Goal: Task Accomplishment & Management: Complete application form

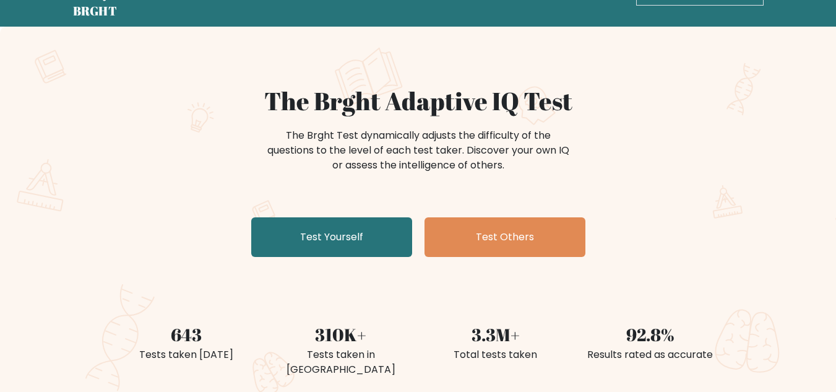
scroll to position [62, 0]
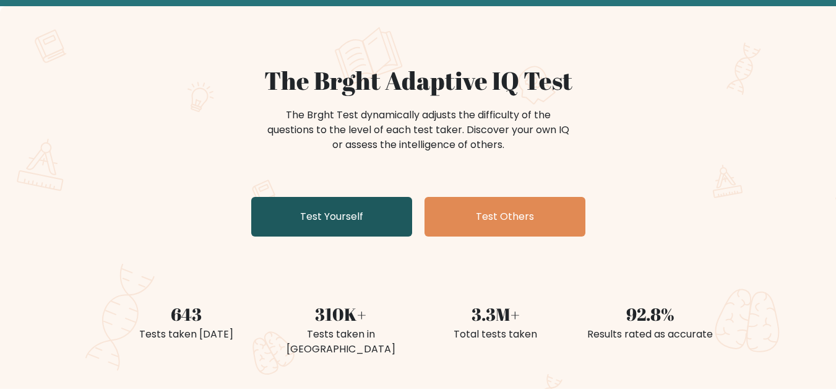
click at [311, 226] on link "Test Yourself" at bounding box center [331, 217] width 161 height 40
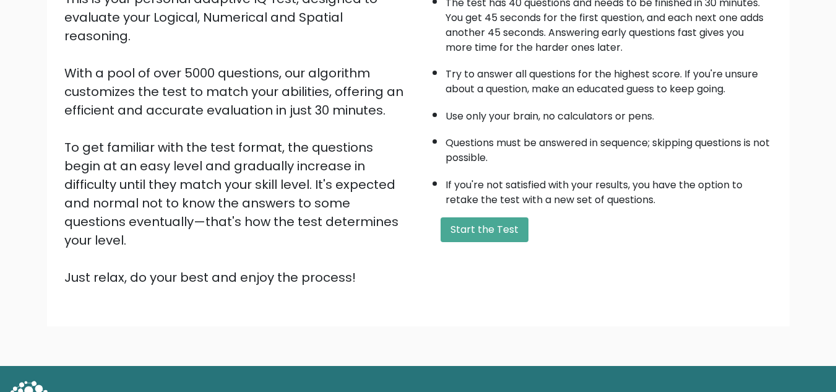
scroll to position [175, 0]
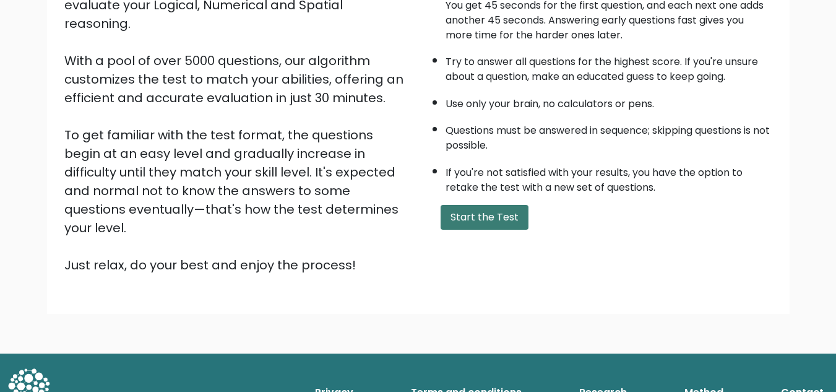
click at [463, 223] on button "Start the Test" at bounding box center [485, 217] width 88 height 25
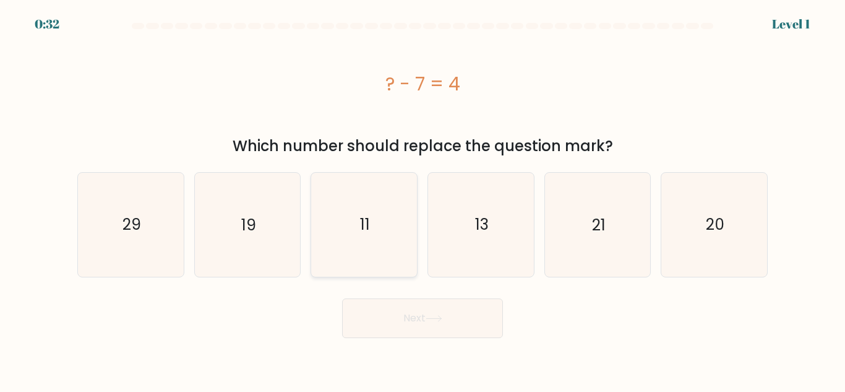
click at [366, 207] on icon "11" at bounding box center [364, 224] width 103 height 103
click at [423, 199] on input "c. 11" at bounding box center [423, 197] width 1 height 3
radio input "true"
click at [394, 299] on button "Next" at bounding box center [422, 318] width 161 height 40
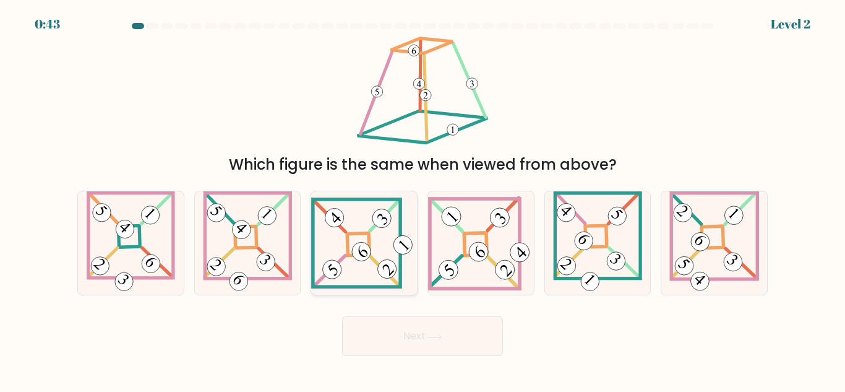
click at [376, 277] on icon at bounding box center [364, 242] width 106 height 91
click at [423, 199] on input "c." at bounding box center [423, 197] width 1 height 3
radio input "true"
click at [395, 332] on button "Next" at bounding box center [422, 336] width 161 height 40
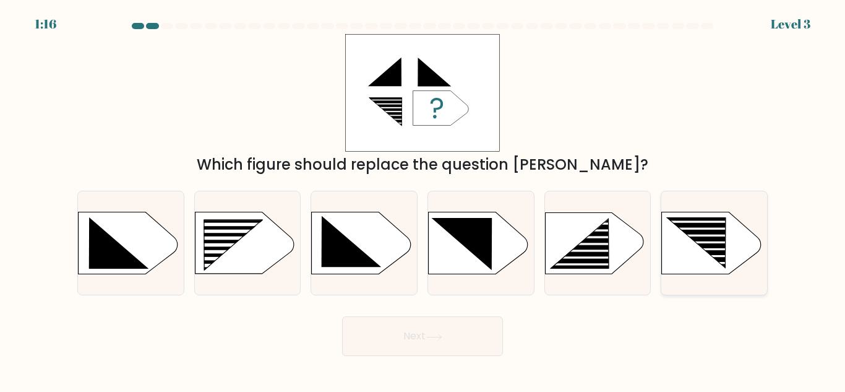
click at [676, 243] on rect at bounding box center [705, 242] width 84 height 2
click at [423, 199] on input "f." at bounding box center [423, 197] width 1 height 3
radio input "true"
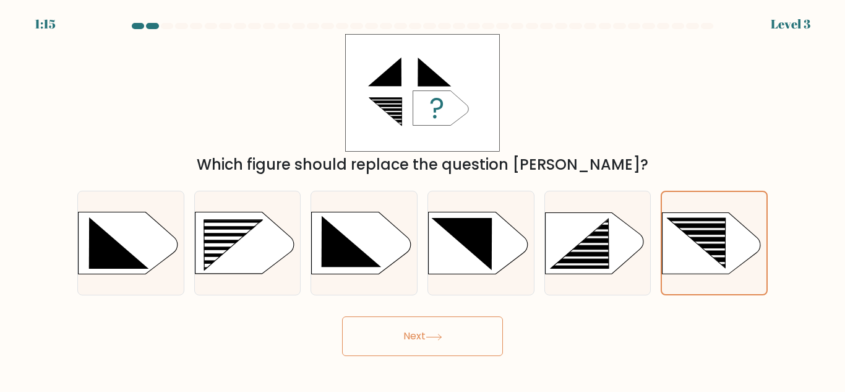
click at [419, 352] on button "Next" at bounding box center [422, 336] width 161 height 40
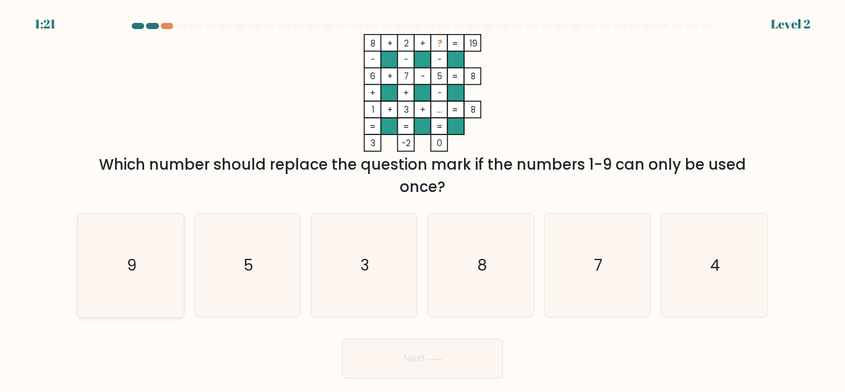
click at [152, 268] on icon "9" at bounding box center [130, 265] width 103 height 103
click at [423, 199] on input "a. 9" at bounding box center [423, 197] width 1 height 3
radio input "true"
click at [424, 354] on button "Next" at bounding box center [422, 359] width 161 height 40
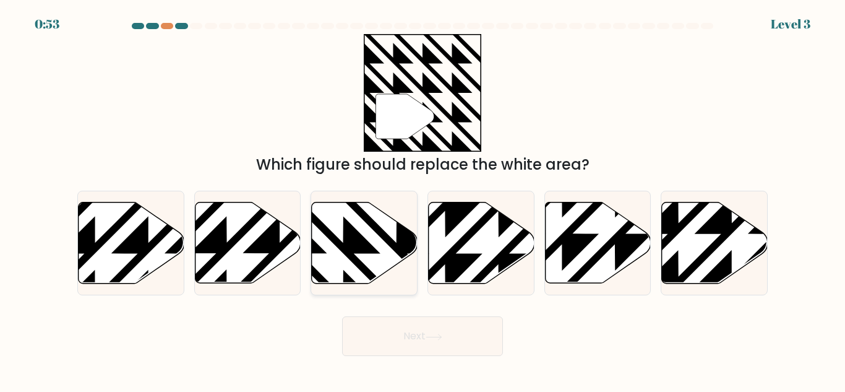
click at [407, 235] on icon at bounding box center [396, 199] width 213 height 213
click at [423, 199] on input "c." at bounding box center [423, 197] width 1 height 3
radio input "true"
click at [418, 324] on button "Next" at bounding box center [422, 336] width 161 height 40
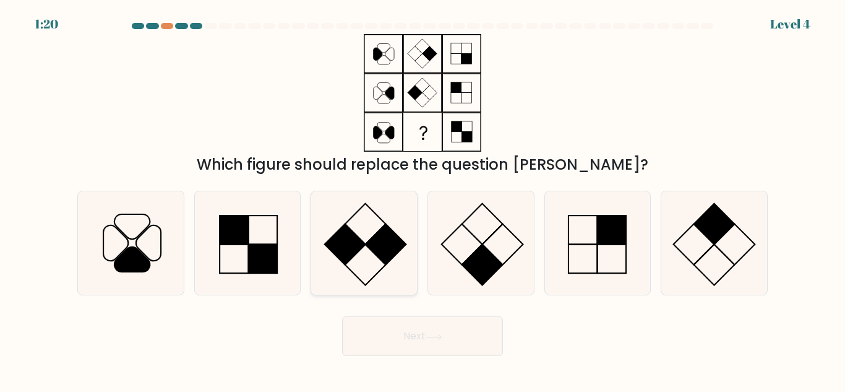
click at [340, 248] on rect at bounding box center [345, 244] width 41 height 41
click at [423, 199] on input "c." at bounding box center [423, 197] width 1 height 3
radio input "true"
click at [410, 334] on button "Next" at bounding box center [422, 336] width 161 height 40
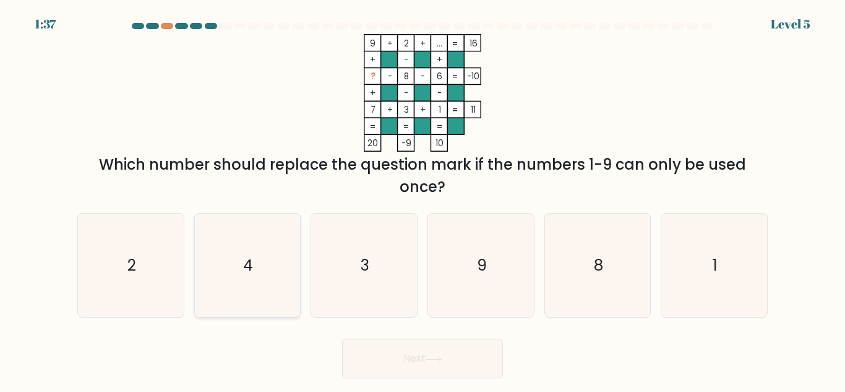
click at [251, 256] on text "4" at bounding box center [249, 265] width 10 height 22
click at [423, 199] on input "b. 4" at bounding box center [423, 197] width 1 height 3
radio input "true"
click at [451, 355] on button "Next" at bounding box center [422, 359] width 161 height 40
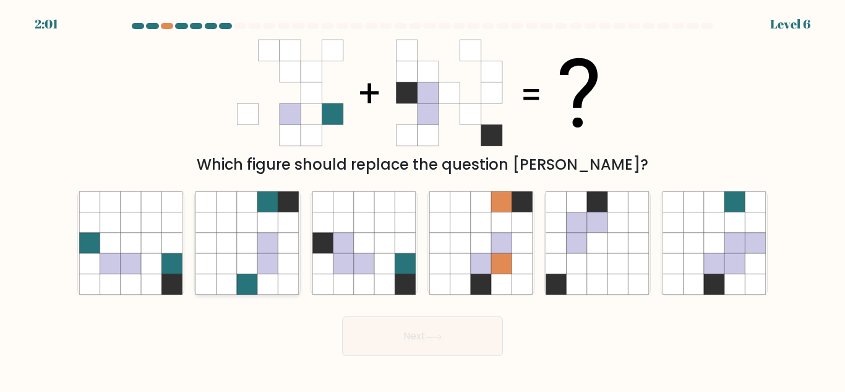
click at [274, 276] on icon at bounding box center [268, 284] width 20 height 20
click at [423, 199] on input "b." at bounding box center [423, 197] width 1 height 3
radio input "true"
click at [408, 335] on button "Next" at bounding box center [422, 336] width 161 height 40
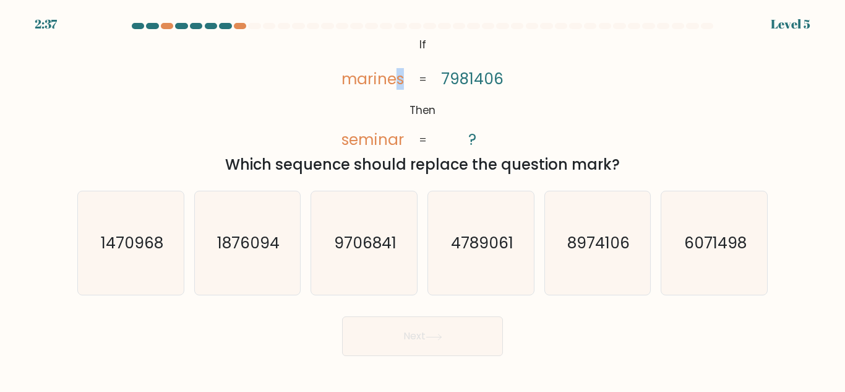
drag, startPoint x: 400, startPoint y: 81, endPoint x: 429, endPoint y: 79, distance: 28.5
click at [413, 79] on icon "@import url('https://fonts.googleapis.com/css?family=Abril+Fatface:400,100,100i…" at bounding box center [422, 93] width 191 height 118
click at [481, 101] on icon "@import url('https://fonts.googleapis.com/css?family=Abril+Fatface:400,100,100i…" at bounding box center [422, 93] width 191 height 118
click at [735, 265] on icon "6071498" at bounding box center [714, 242] width 103 height 103
click at [423, 199] on input "f. 6071498" at bounding box center [423, 197] width 1 height 3
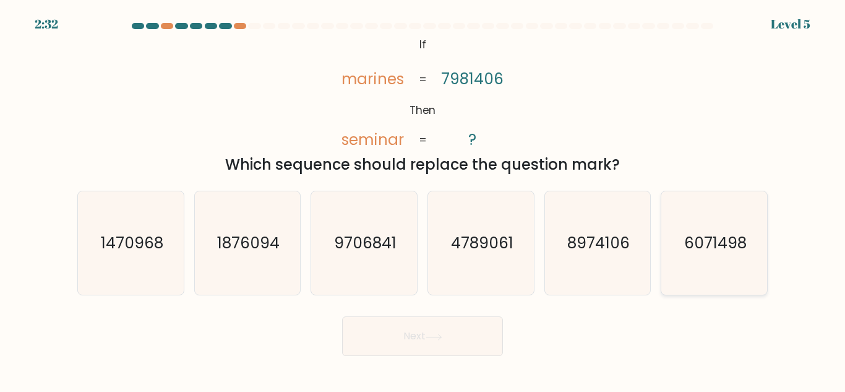
radio input "true"
click at [462, 325] on button "Next" at bounding box center [422, 336] width 161 height 40
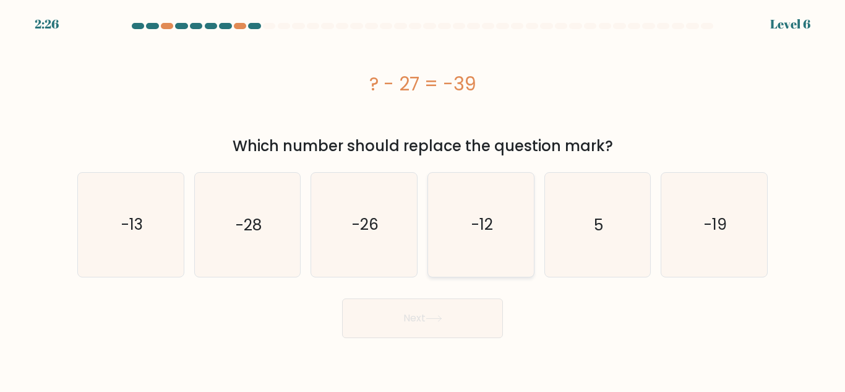
click at [491, 205] on icon "-12" at bounding box center [481, 224] width 103 height 103
click at [423, 199] on input "d. -12" at bounding box center [423, 197] width 1 height 3
radio input "true"
click at [425, 312] on button "Next" at bounding box center [422, 318] width 161 height 40
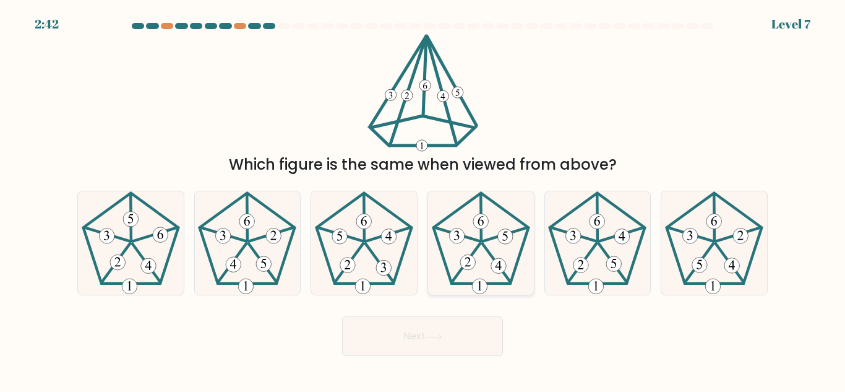
drag, startPoint x: 465, startPoint y: 254, endPoint x: 459, endPoint y: 277, distance: 24.2
click at [465, 254] on icon at bounding box center [481, 242] width 103 height 103
click at [423, 199] on input "d." at bounding box center [423, 197] width 1 height 3
radio input "true"
click at [441, 337] on icon at bounding box center [433, 337] width 15 height 6
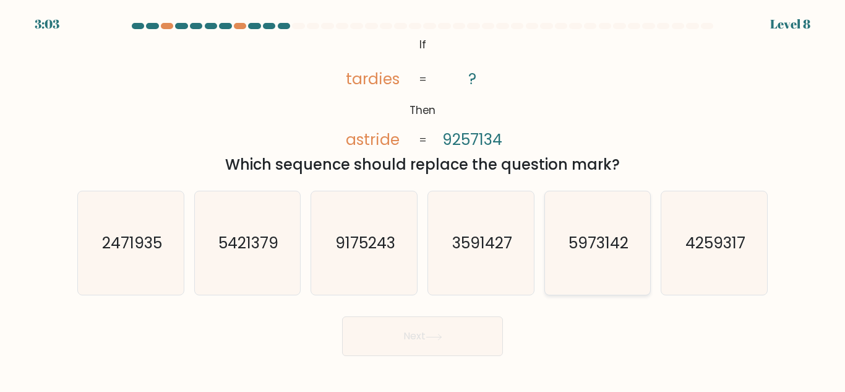
click at [581, 229] on icon "5973142" at bounding box center [597, 242] width 103 height 103
click at [423, 199] on input "e. 5973142" at bounding box center [423, 197] width 1 height 3
radio input "true"
click at [408, 330] on button "Next" at bounding box center [422, 336] width 161 height 40
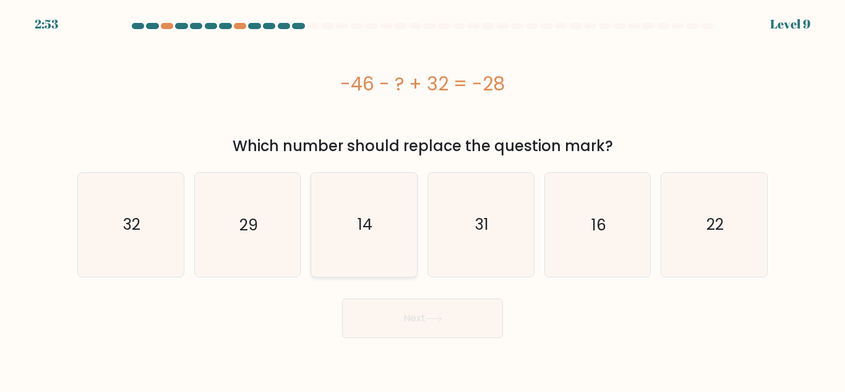
click at [379, 244] on icon "14" at bounding box center [364, 224] width 103 height 103
click at [423, 199] on input "c. 14" at bounding box center [423, 197] width 1 height 3
radio input "true"
click at [423, 309] on button "Next" at bounding box center [422, 318] width 161 height 40
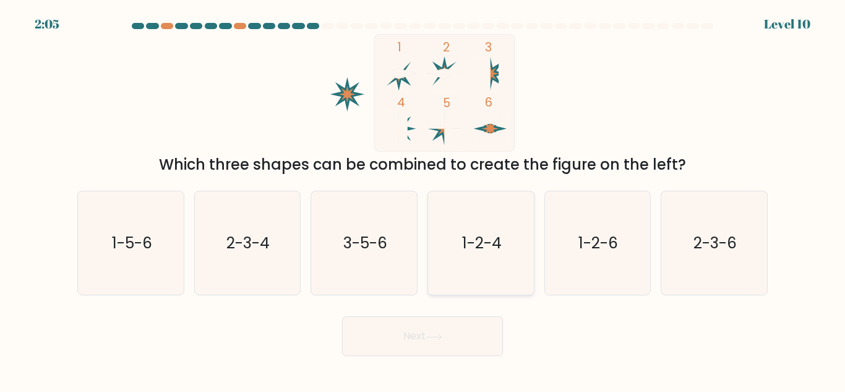
click at [494, 266] on icon "1-2-4" at bounding box center [481, 242] width 103 height 103
click at [423, 199] on input "d. 1-2-4" at bounding box center [423, 197] width 1 height 3
radio input "true"
click at [579, 262] on icon "1-2-6" at bounding box center [597, 242] width 103 height 103
click at [423, 199] on input "e. 1-2-6" at bounding box center [423, 197] width 1 height 3
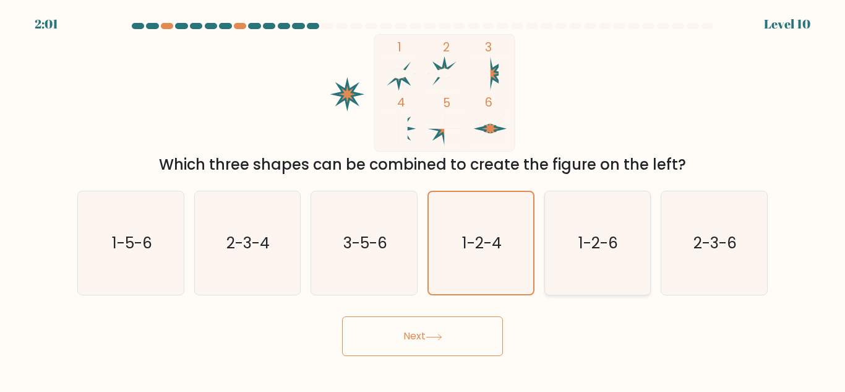
radio input "true"
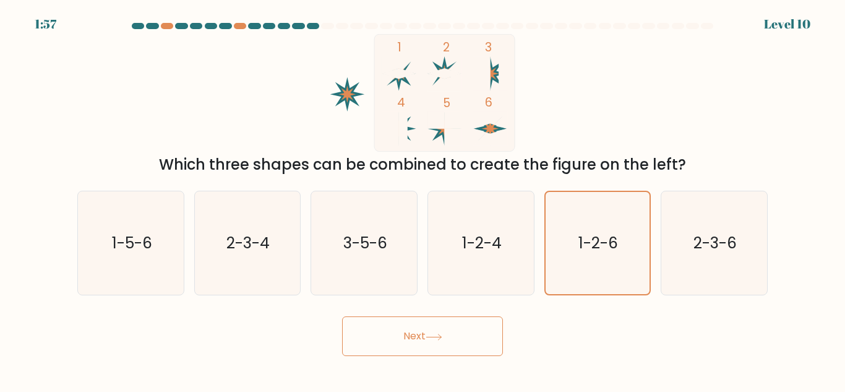
click at [429, 345] on button "Next" at bounding box center [422, 336] width 161 height 40
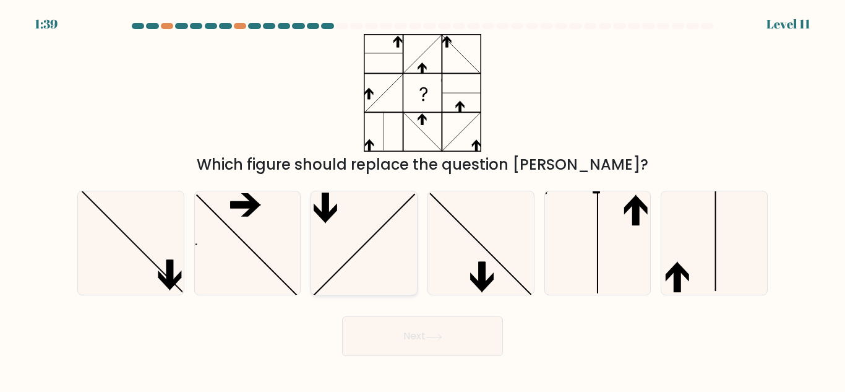
click at [348, 241] on icon at bounding box center [364, 242] width 103 height 103
click at [423, 199] on input "c." at bounding box center [423, 197] width 1 height 3
radio input "true"
click at [391, 334] on button "Next" at bounding box center [422, 336] width 161 height 40
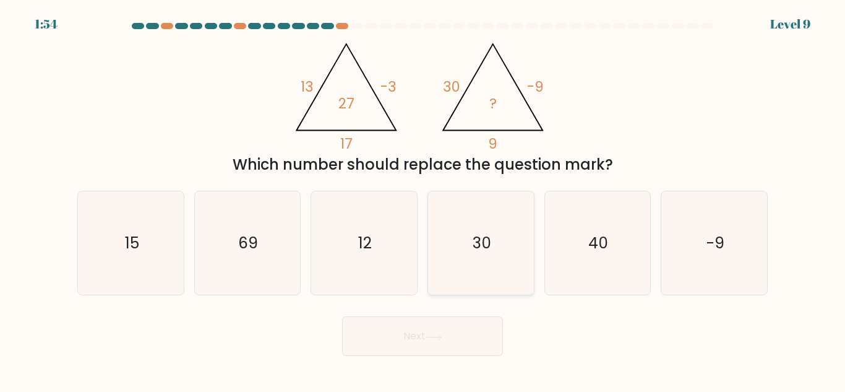
click at [480, 234] on text "30" at bounding box center [482, 243] width 19 height 22
click at [423, 199] on input "d. 30" at bounding box center [423, 197] width 1 height 3
radio input "true"
click at [446, 339] on button "Next" at bounding box center [422, 336] width 161 height 40
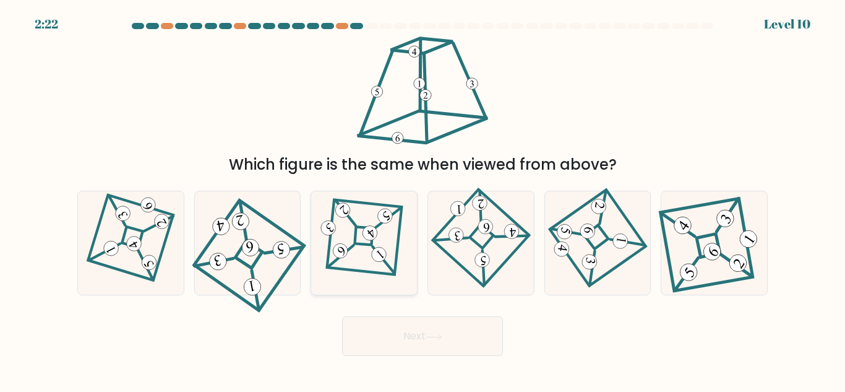
drag, startPoint x: 345, startPoint y: 267, endPoint x: 366, endPoint y: 288, distance: 30.2
click at [345, 266] on icon at bounding box center [364, 243] width 71 height 83
click at [423, 199] on input "c." at bounding box center [423, 197] width 1 height 3
radio input "true"
click at [402, 342] on button "Next" at bounding box center [422, 336] width 161 height 40
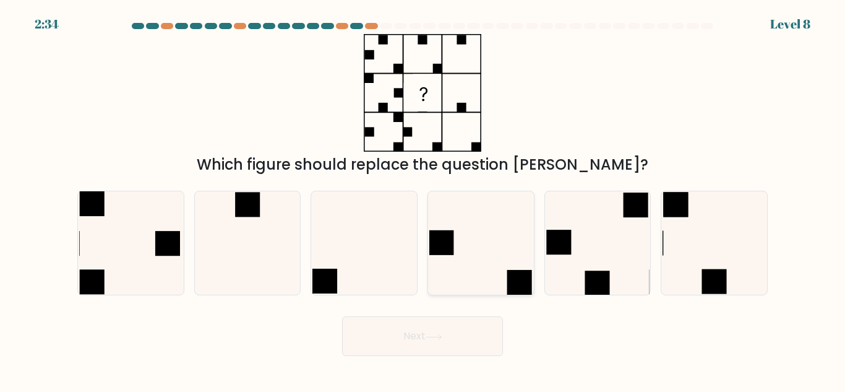
click at [485, 233] on icon at bounding box center [481, 242] width 103 height 103
click at [423, 199] on input "d." at bounding box center [423, 197] width 1 height 3
radio input "true"
click at [416, 351] on button "Next" at bounding box center [422, 336] width 161 height 40
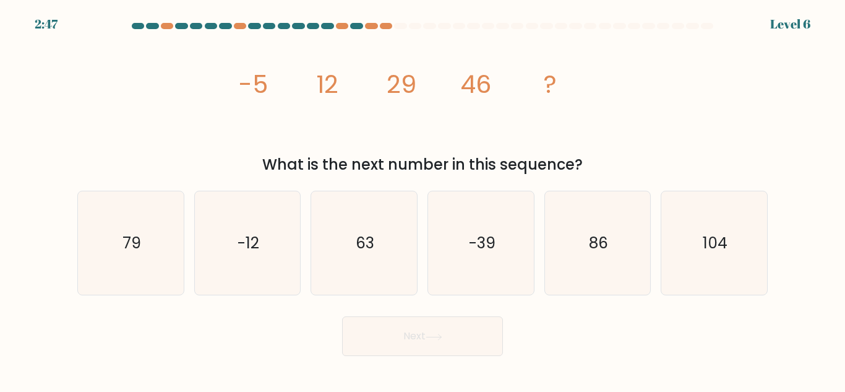
drag, startPoint x: 545, startPoint y: 342, endPoint x: 531, endPoint y: 334, distance: 16.1
click at [545, 343] on div "Next" at bounding box center [423, 333] width 706 height 46
drag, startPoint x: 395, startPoint y: 260, endPoint x: 395, endPoint y: 269, distance: 9.3
click at [394, 260] on icon "63" at bounding box center [364, 242] width 103 height 103
click at [423, 199] on input "c. 63" at bounding box center [423, 197] width 1 height 3
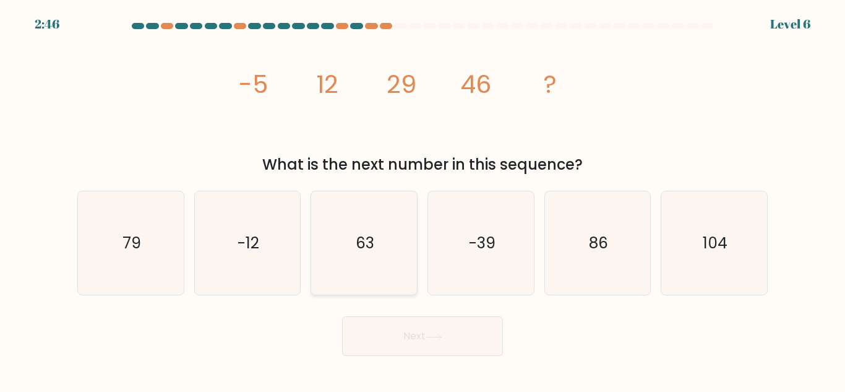
radio input "true"
click at [426, 327] on button "Next" at bounding box center [422, 336] width 161 height 40
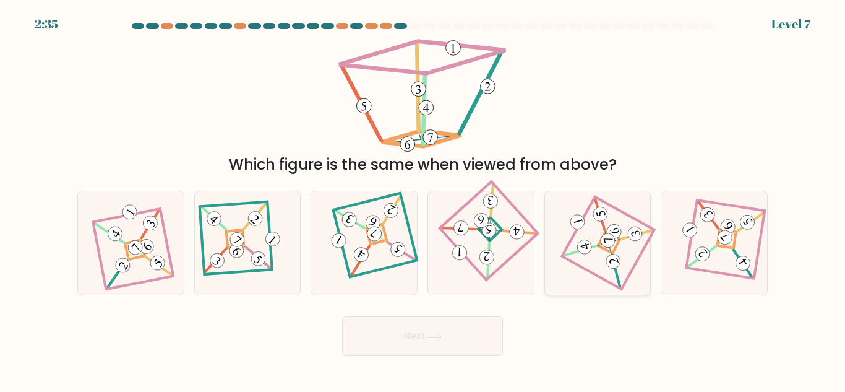
click at [582, 254] on icon at bounding box center [598, 243] width 71 height 83
click at [423, 199] on input "e." at bounding box center [423, 197] width 1 height 3
radio input "true"
click at [414, 338] on button "Next" at bounding box center [422, 336] width 161 height 40
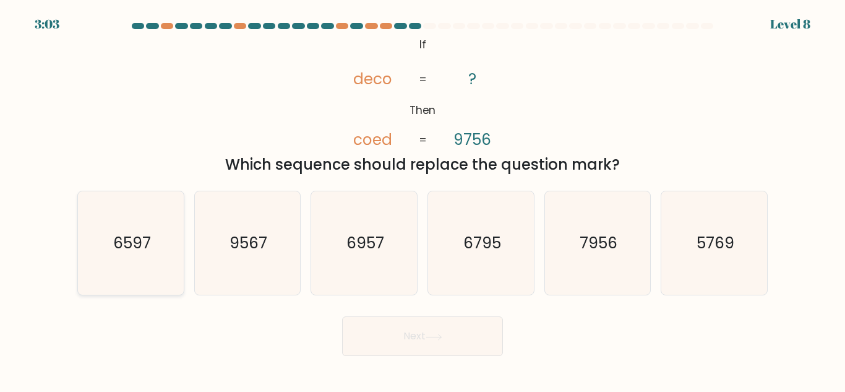
click at [137, 250] on text "6597" at bounding box center [132, 243] width 38 height 22
click at [423, 199] on input "a. 6597" at bounding box center [423, 197] width 1 height 3
radio input "true"
click at [441, 321] on button "Next" at bounding box center [422, 336] width 161 height 40
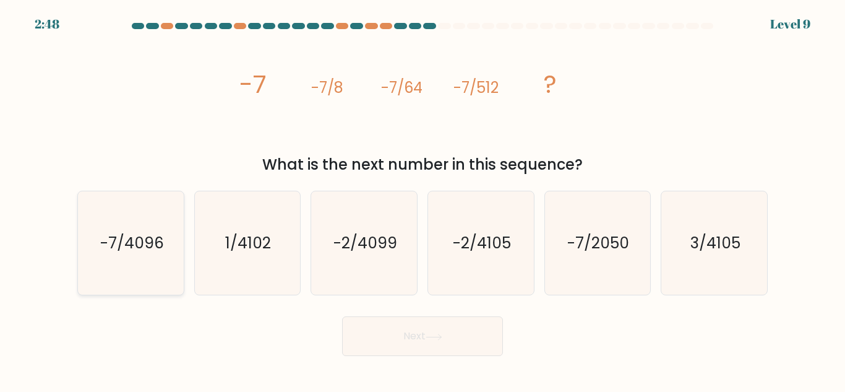
click at [128, 253] on text "-7/4096" at bounding box center [132, 243] width 64 height 22
click at [423, 199] on input "a. -7/4096" at bounding box center [423, 197] width 1 height 3
radio input "true"
click at [402, 342] on button "Next" at bounding box center [422, 336] width 161 height 40
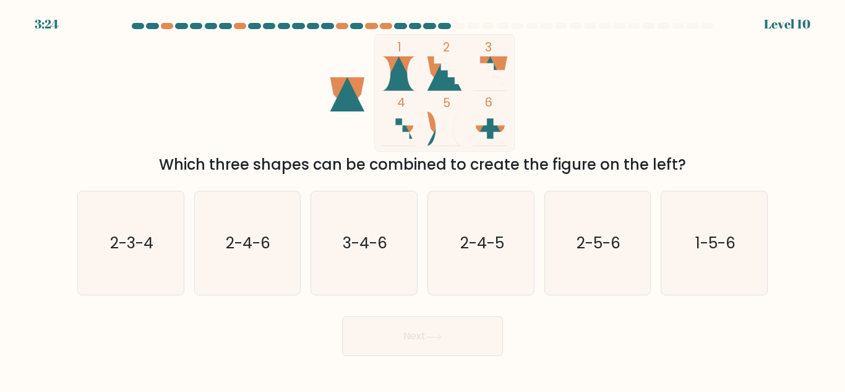
drag, startPoint x: 269, startPoint y: 164, endPoint x: 696, endPoint y: 164, distance: 427.0
click at [696, 164] on div "Which three shapes can be combined to create the figure on the left?" at bounding box center [423, 164] width 676 height 22
click at [743, 69] on div "1 2 3 4 5 6 Which three shapes can be combined to create the figure on the left?" at bounding box center [423, 105] width 706 height 142
click at [561, 95] on icon "1 2 3 4 5 6" at bounding box center [422, 93] width 333 height 118
drag, startPoint x: 166, startPoint y: 164, endPoint x: 685, endPoint y: 168, distance: 519.3
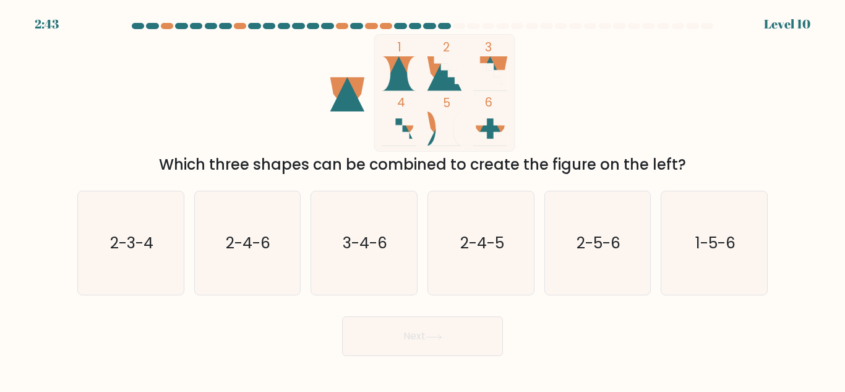
click at [685, 168] on div "Which three shapes can be combined to create the figure on the left?" at bounding box center [423, 164] width 676 height 22
click at [380, 251] on text "3-4-6" at bounding box center [365, 243] width 45 height 22
click at [423, 199] on input "c. 3-4-6" at bounding box center [423, 197] width 1 height 3
radio input "true"
click at [465, 326] on button "Next" at bounding box center [422, 336] width 161 height 40
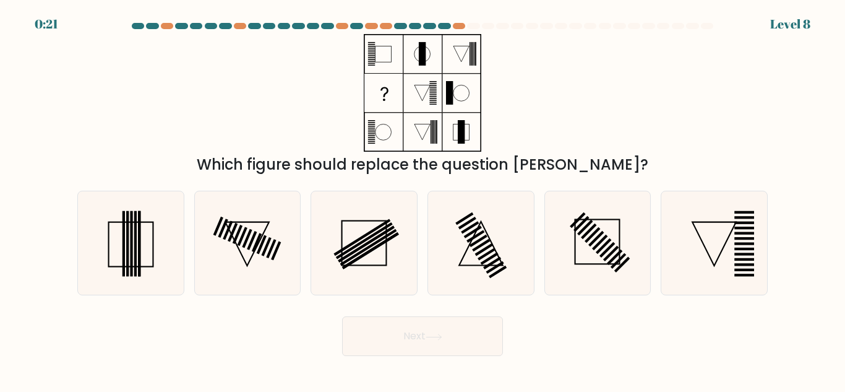
click at [691, 86] on div "Which figure should replace the question mark?" at bounding box center [423, 105] width 706 height 142
drag, startPoint x: 601, startPoint y: 163, endPoint x: 238, endPoint y: 160, distance: 362.7
click at [238, 160] on div "Which figure should replace the question mark?" at bounding box center [423, 164] width 676 height 22
click at [253, 164] on div "Which figure should replace the question mark?" at bounding box center [423, 164] width 676 height 22
click at [359, 170] on div "Which figure should replace the question mark?" at bounding box center [423, 164] width 676 height 22
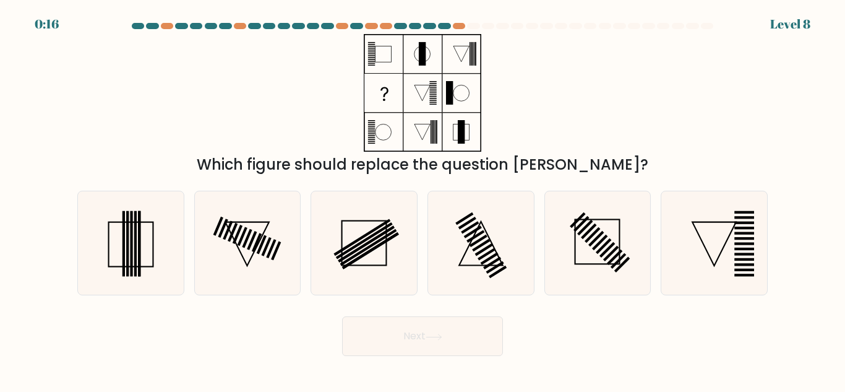
drag, startPoint x: 585, startPoint y: 161, endPoint x: 337, endPoint y: 157, distance: 248.8
click at [337, 157] on div "Which figure should replace the question mark?" at bounding box center [423, 164] width 676 height 22
click at [474, 236] on rect at bounding box center [476, 236] width 18 height 12
click at [423, 199] on input "d." at bounding box center [423, 197] width 1 height 3
radio input "true"
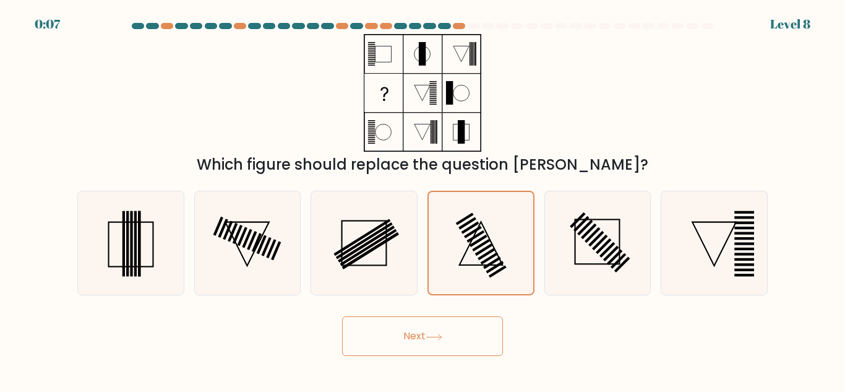
click at [443, 334] on icon at bounding box center [434, 337] width 17 height 7
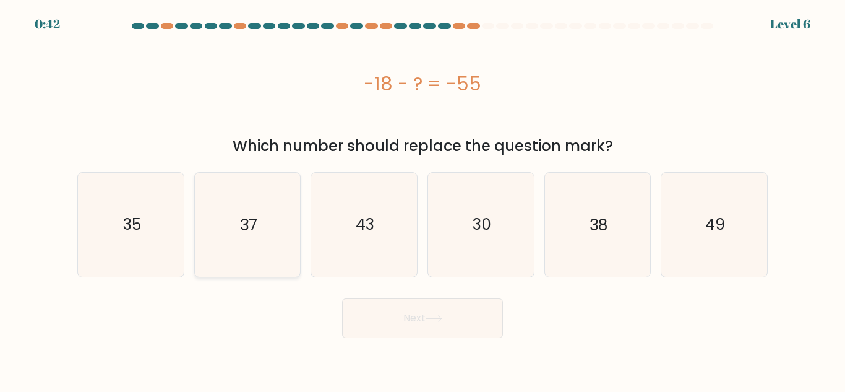
click at [251, 227] on text "37" at bounding box center [248, 225] width 17 height 22
click at [423, 199] on input "b. 37" at bounding box center [423, 197] width 1 height 3
radio input "true"
click at [400, 298] on button "Next" at bounding box center [422, 318] width 161 height 40
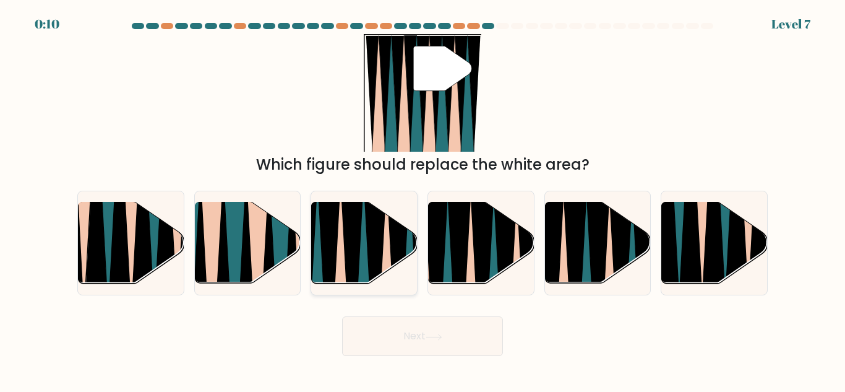
click at [347, 241] on icon at bounding box center [352, 289] width 23 height 211
click at [423, 199] on input "c." at bounding box center [423, 197] width 1 height 3
radio input "true"
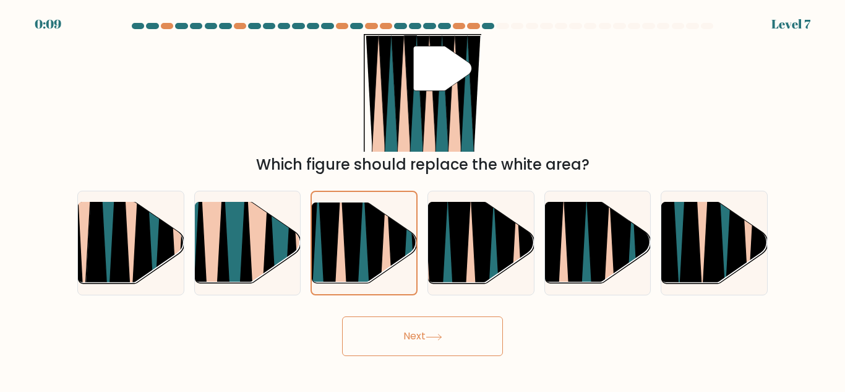
click at [407, 329] on button "Next" at bounding box center [422, 336] width 161 height 40
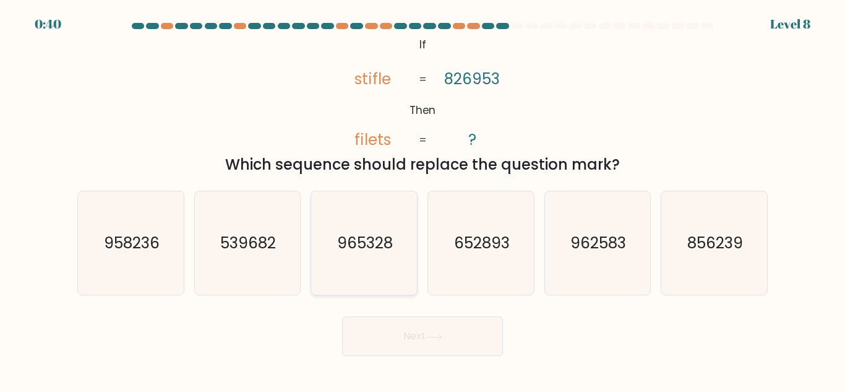
click at [369, 241] on text "965328" at bounding box center [365, 243] width 56 height 22
click at [423, 199] on input "c. 965328" at bounding box center [423, 197] width 1 height 3
radio input "true"
click at [429, 348] on button "Next" at bounding box center [422, 336] width 161 height 40
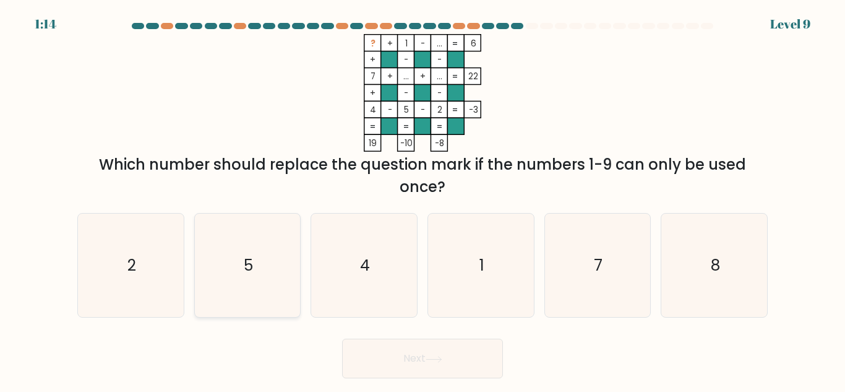
click at [267, 253] on icon "5" at bounding box center [247, 265] width 103 height 103
click at [423, 199] on input "b. 5" at bounding box center [423, 197] width 1 height 3
radio input "true"
click at [447, 368] on button "Next" at bounding box center [422, 359] width 161 height 40
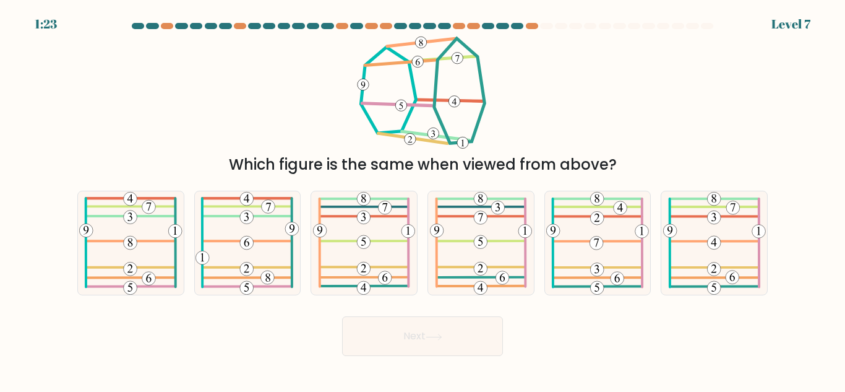
drag, startPoint x: 305, startPoint y: 166, endPoint x: 619, endPoint y: 171, distance: 313.8
click at [619, 171] on div "Which figure is the same when viewed from above?" at bounding box center [423, 164] width 676 height 22
click at [125, 236] on icon at bounding box center [130, 242] width 103 height 103
click at [423, 199] on input "a." at bounding box center [423, 197] width 1 height 3
radio input "true"
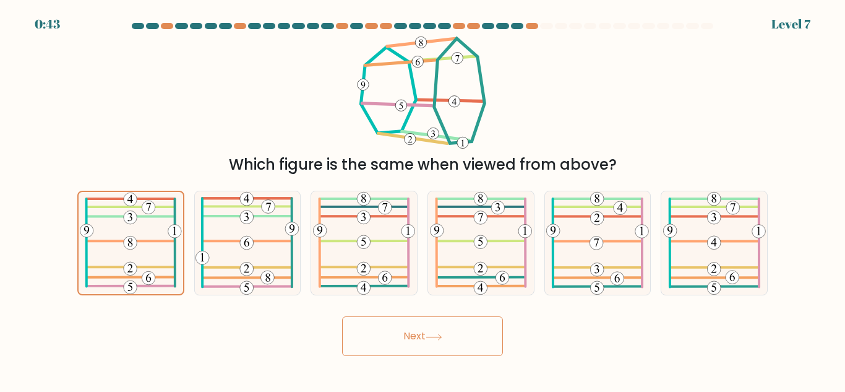
click at [402, 335] on button "Next" at bounding box center [422, 336] width 161 height 40
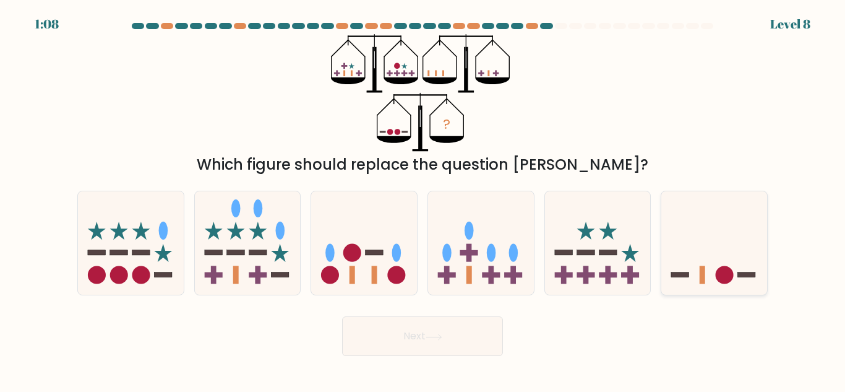
click at [697, 246] on icon at bounding box center [715, 242] width 106 height 87
click at [423, 199] on input "f." at bounding box center [423, 197] width 1 height 3
radio input "true"
click at [453, 328] on button "Next" at bounding box center [422, 336] width 161 height 40
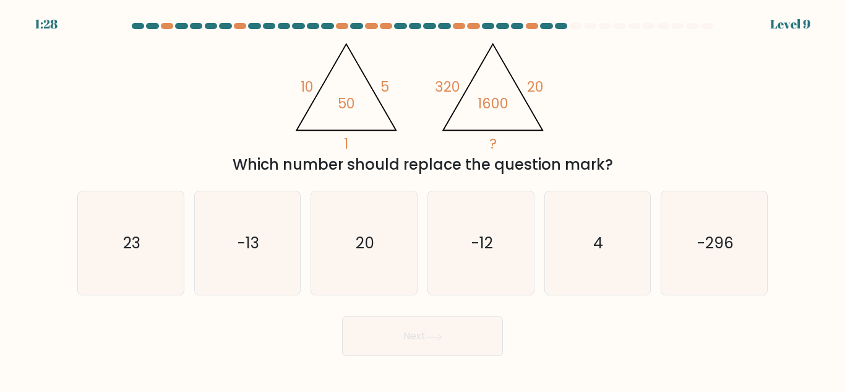
click at [229, 153] on div "Which number should replace the question mark?" at bounding box center [423, 164] width 676 height 22
click at [613, 236] on icon "4" at bounding box center [597, 242] width 103 height 103
click at [423, 199] on input "e. 4" at bounding box center [423, 197] width 1 height 3
radio input "true"
click at [487, 333] on button "Next" at bounding box center [422, 336] width 161 height 40
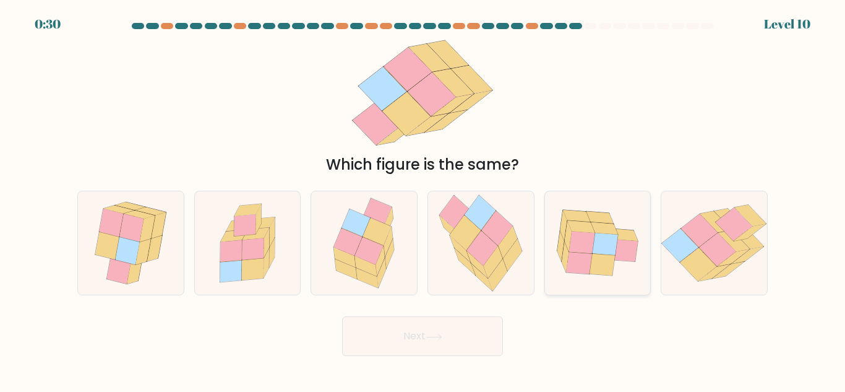
click at [582, 240] on icon at bounding box center [582, 242] width 26 height 22
click at [423, 199] on input "e." at bounding box center [423, 197] width 1 height 3
radio input "true"
click at [401, 324] on button "Next" at bounding box center [422, 336] width 161 height 40
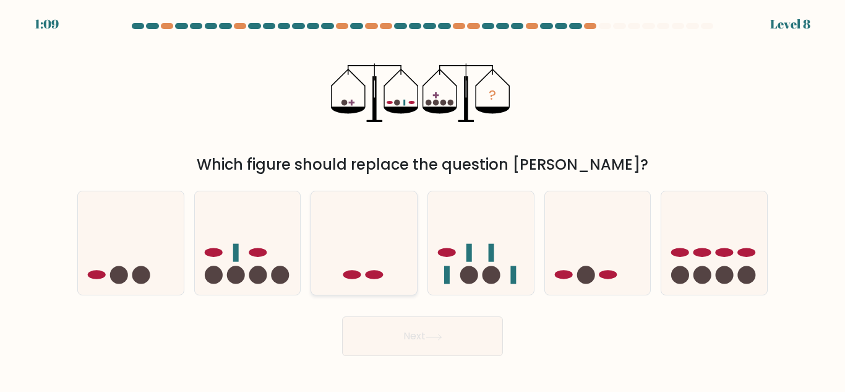
click at [402, 285] on icon at bounding box center [364, 242] width 106 height 87
click at [423, 199] on input "c." at bounding box center [423, 197] width 1 height 3
radio input "true"
click at [401, 340] on button "Next" at bounding box center [422, 336] width 161 height 40
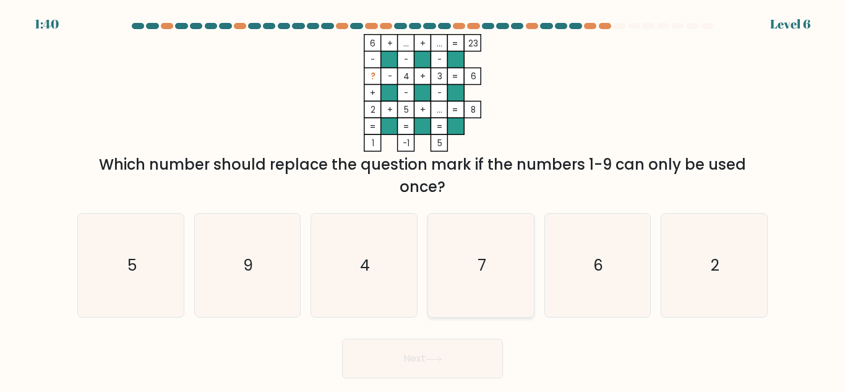
click at [494, 293] on icon "7" at bounding box center [481, 265] width 103 height 103
click at [423, 199] on input "d. 7" at bounding box center [423, 197] width 1 height 3
radio input "true"
click at [420, 350] on button "Next" at bounding box center [422, 359] width 161 height 40
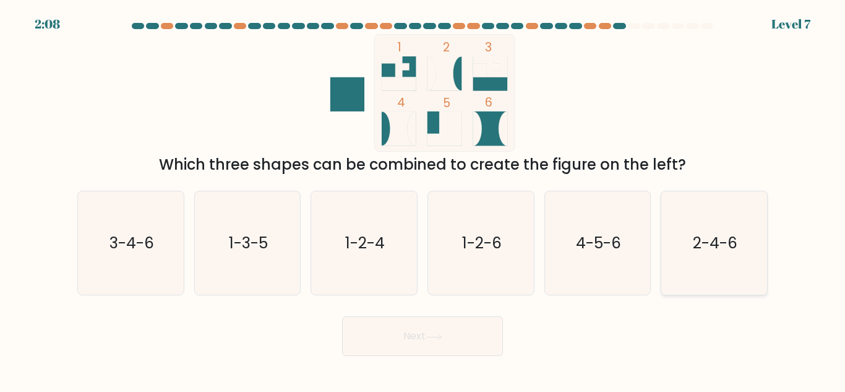
click at [687, 249] on icon "2-4-6" at bounding box center [714, 242] width 103 height 103
click at [423, 199] on input "f. 2-4-6" at bounding box center [423, 197] width 1 height 3
radio input "true"
click at [452, 339] on button "Next" at bounding box center [422, 336] width 161 height 40
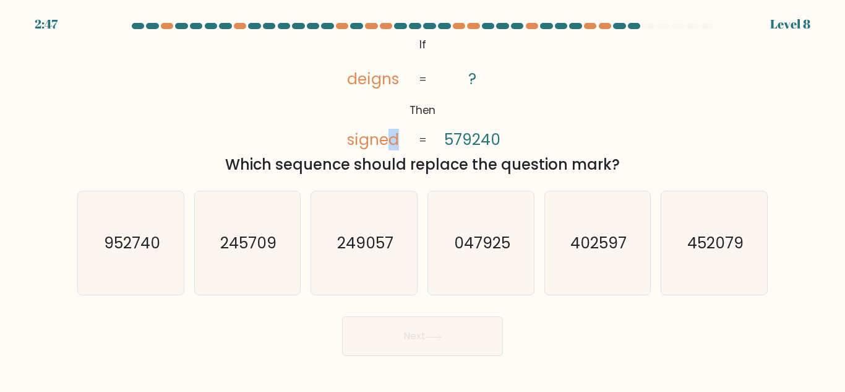
drag, startPoint x: 391, startPoint y: 140, endPoint x: 436, endPoint y: 136, distance: 45.9
click at [410, 136] on icon "@import url('https://fonts.googleapis.com/css?family=Abril+Fatface:400,100,100i…" at bounding box center [422, 93] width 191 height 118
click at [567, 121] on div "@import url('https://fonts.googleapis.com/css?family=Abril+Fatface:400,100,100i…" at bounding box center [423, 105] width 706 height 142
click at [475, 220] on icon "047925" at bounding box center [481, 242] width 103 height 103
click at [423, 199] on input "d. 047925" at bounding box center [423, 197] width 1 height 3
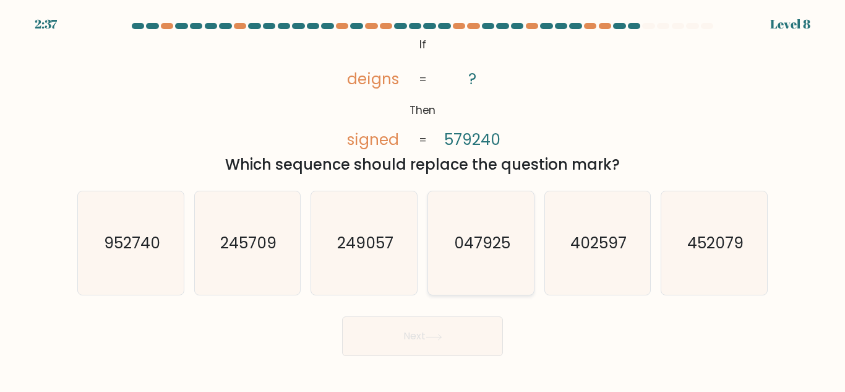
radio input "true"
click at [431, 339] on icon at bounding box center [434, 337] width 17 height 7
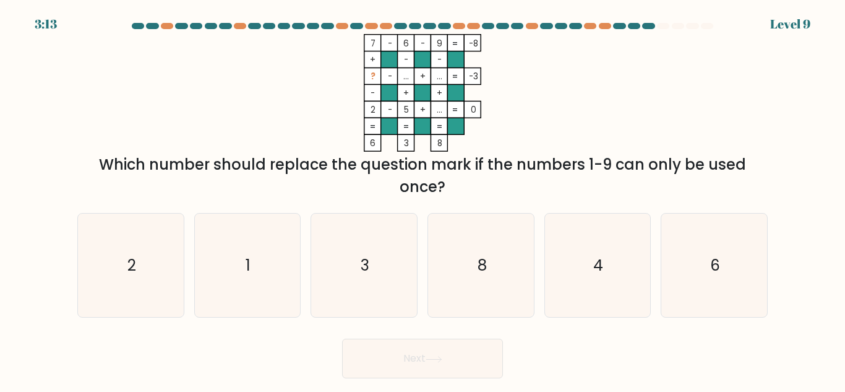
drag, startPoint x: 200, startPoint y: 170, endPoint x: 736, endPoint y: 162, distance: 536.0
click at [736, 162] on div "Which number should replace the question mark if the numbers 1-9 can only be us…" at bounding box center [423, 175] width 676 height 45
drag, startPoint x: 397, startPoint y: 186, endPoint x: 500, endPoint y: 186, distance: 102.7
click at [500, 186] on div "Which number should replace the question mark if the numbers 1-9 can only be us…" at bounding box center [423, 175] width 676 height 45
click at [566, 145] on icon "7 - 6 - 9 -8 + - - ? - ... + ... -3 - + + 2 - 5 + ... = 0 = = = = 6 3 8 =" at bounding box center [422, 93] width 371 height 118
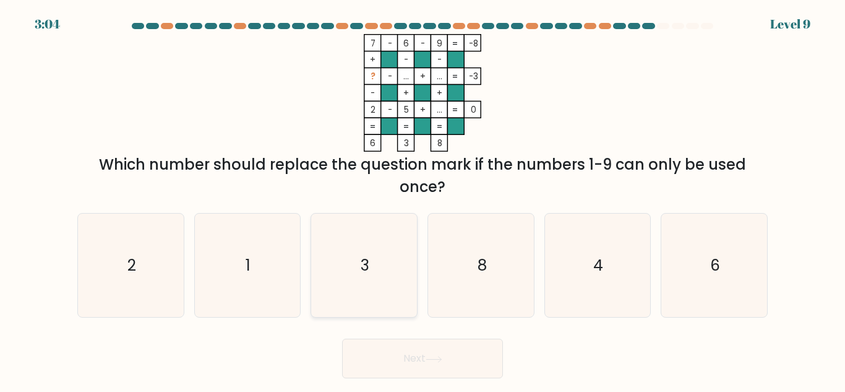
click at [336, 291] on icon "3" at bounding box center [364, 265] width 103 height 103
click at [423, 199] on input "c. 3" at bounding box center [423, 197] width 1 height 3
radio input "true"
click at [400, 372] on button "Next" at bounding box center [422, 359] width 161 height 40
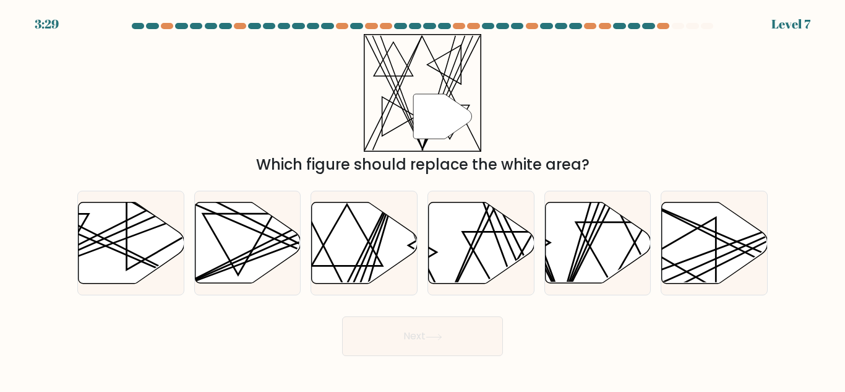
drag, startPoint x: 559, startPoint y: 246, endPoint x: 553, endPoint y: 309, distance: 62.8
click at [554, 309] on form at bounding box center [422, 189] width 845 height 333
click at [589, 252] on icon at bounding box center [598, 242] width 106 height 81
click at [423, 199] on input "e." at bounding box center [423, 197] width 1 height 3
radio input "true"
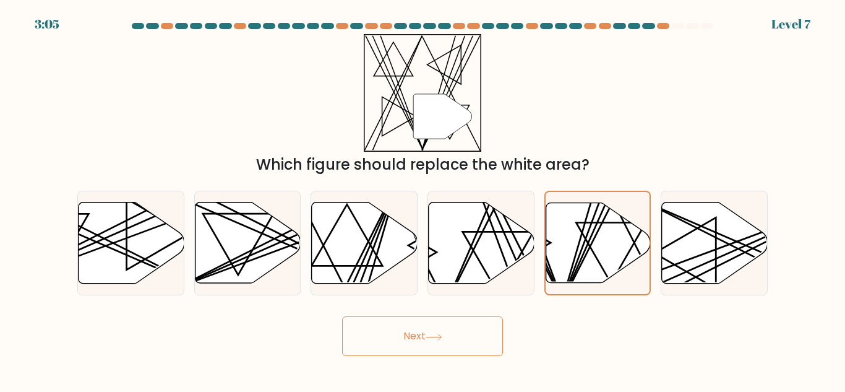
click at [470, 335] on button "Next" at bounding box center [422, 336] width 161 height 40
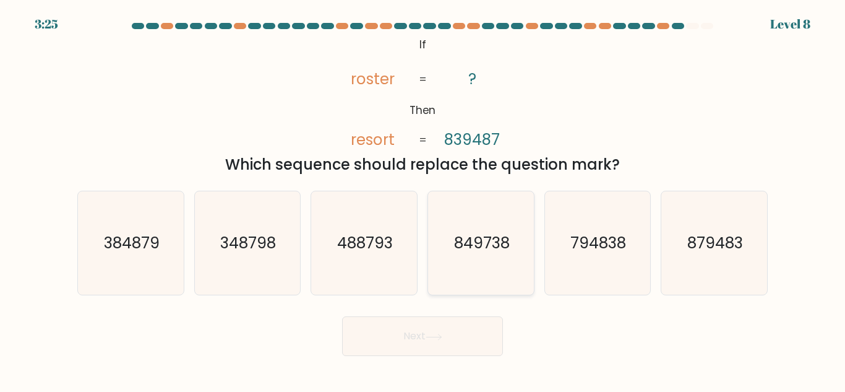
click at [460, 253] on text "849738" at bounding box center [482, 243] width 56 height 22
click at [423, 199] on input "d. 849738" at bounding box center [423, 197] width 1 height 3
radio input "true"
click at [427, 330] on button "Next" at bounding box center [422, 336] width 161 height 40
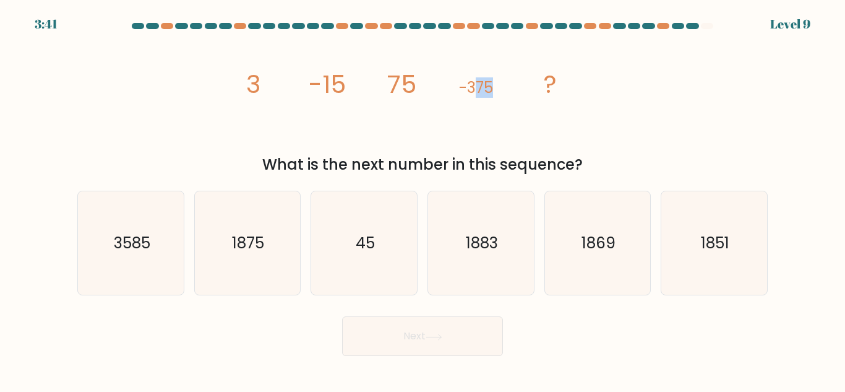
drag, startPoint x: 478, startPoint y: 89, endPoint x: 503, endPoint y: 87, distance: 24.8
click at [503, 87] on icon "image/svg+xml 3 -15 75 -375 ?" at bounding box center [422, 93] width 371 height 118
drag, startPoint x: 391, startPoint y: 82, endPoint x: 419, endPoint y: 79, distance: 28.7
click at [419, 79] on icon "image/svg+xml 3 -15 75 -375 ?" at bounding box center [422, 93] width 371 height 118
click at [279, 256] on icon "1875" at bounding box center [247, 242] width 103 height 103
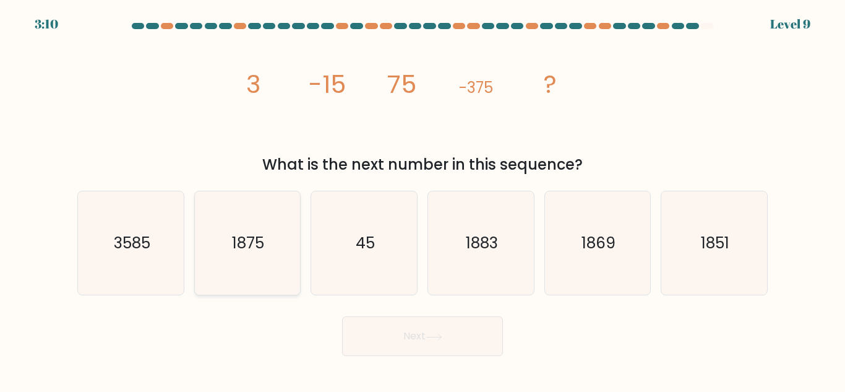
click at [423, 199] on input "b. 1875" at bounding box center [423, 197] width 1 height 3
radio input "true"
click at [475, 329] on button "Next" at bounding box center [422, 336] width 161 height 40
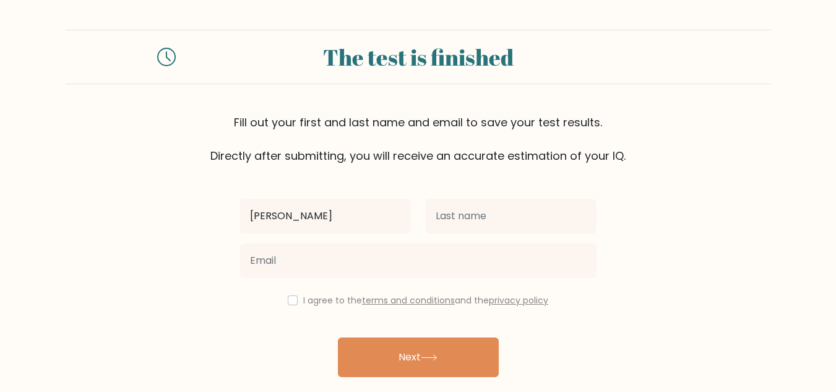
type input "Vishwajeet"
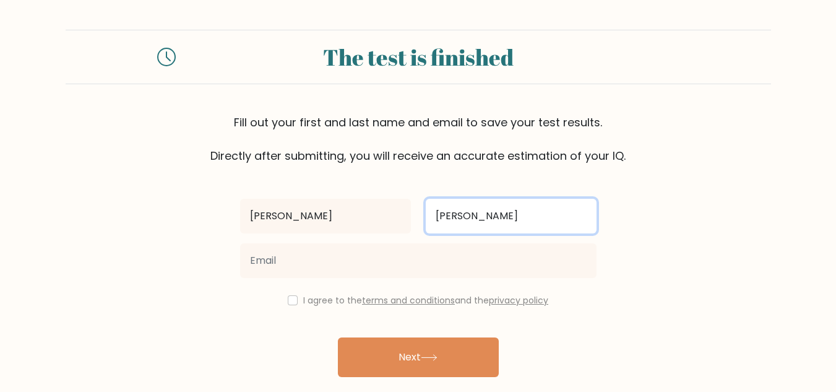
type input "Raj"
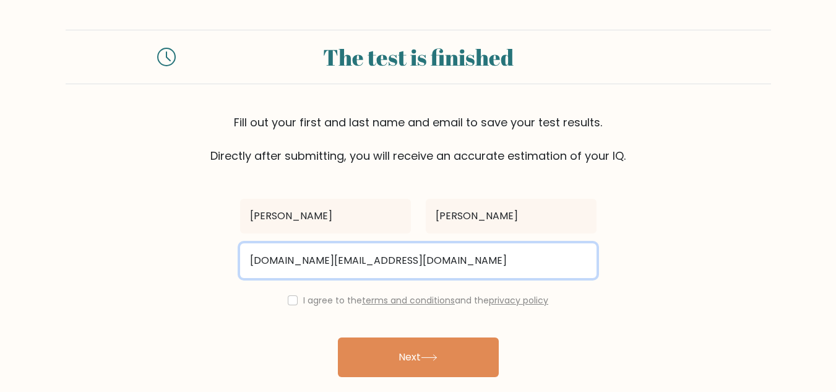
type input "Vishwajeet1997.co@gmail.com"
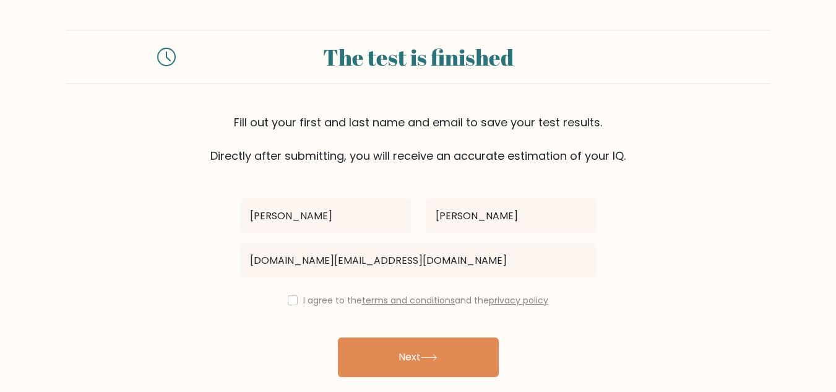
click at [308, 287] on div "Vishwajeet Raj Vishwajeet1997.co@gmail.com I agree to the terms and conditions …" at bounding box center [418, 284] width 371 height 241
click at [304, 296] on label "I agree to the terms and conditions and the privacy policy" at bounding box center [425, 300] width 245 height 12
click at [293, 301] on input "checkbox" at bounding box center [293, 300] width 10 height 10
checkbox input "true"
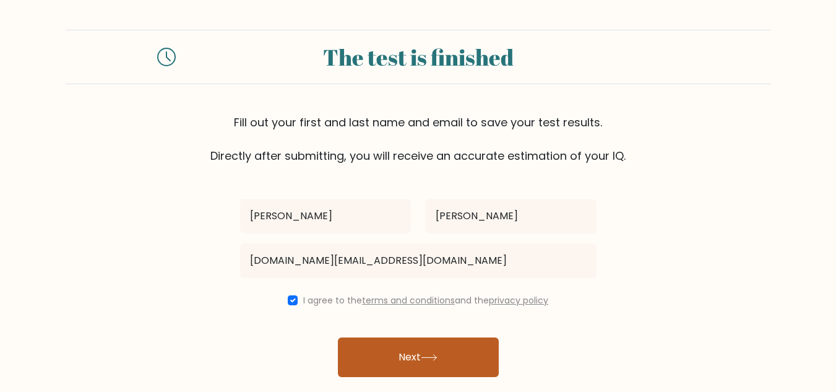
click at [363, 345] on button "Next" at bounding box center [418, 357] width 161 height 40
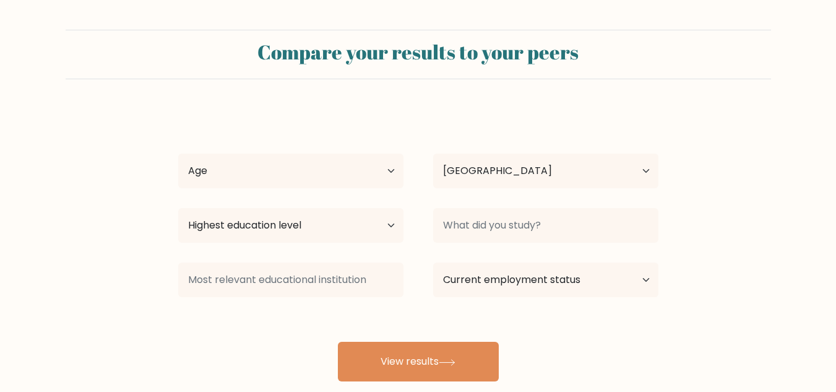
select select "IN"
click at [317, 163] on select "Age Under 18 years old 18-24 years old 25-34 years old 35-44 years old 45-54 ye…" at bounding box center [290, 170] width 225 height 35
select select "25_34"
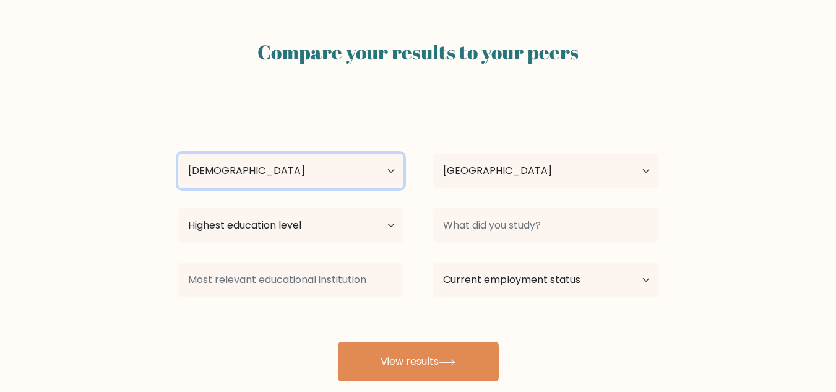
click at [178, 153] on select "Age Under 18 years old 18-24 years old 25-34 years old 35-44 years old 45-54 ye…" at bounding box center [290, 170] width 225 height 35
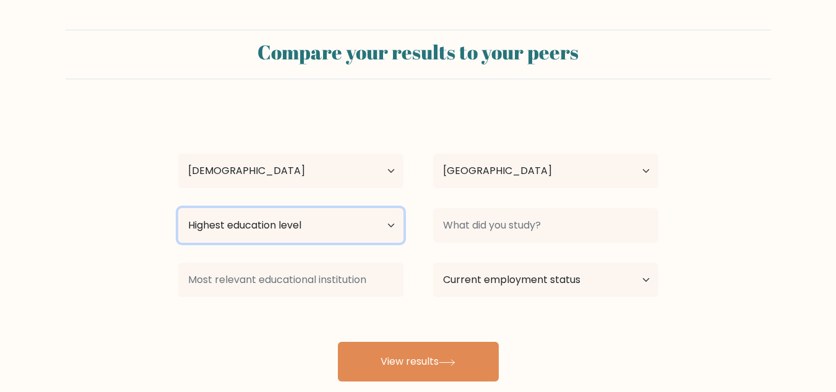
click at [339, 229] on select "Highest education level No schooling Primary Lower Secondary Upper Secondary Oc…" at bounding box center [290, 225] width 225 height 35
select select "bachelors_degree"
click at [178, 208] on select "Highest education level No schooling Primary Lower Secondary Upper Secondary Oc…" at bounding box center [290, 225] width 225 height 35
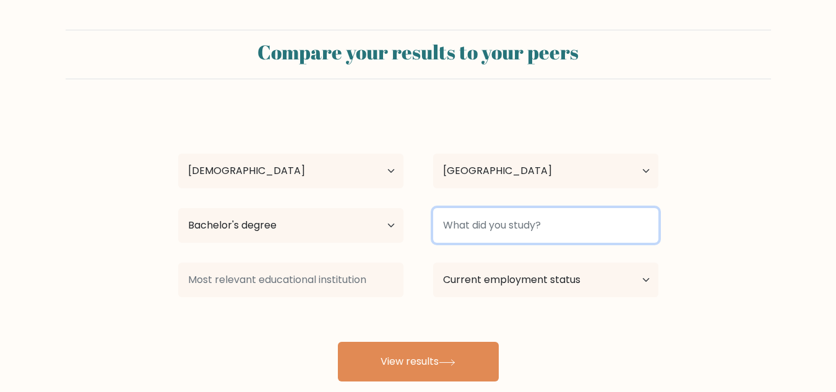
click at [532, 223] on input at bounding box center [545, 225] width 225 height 35
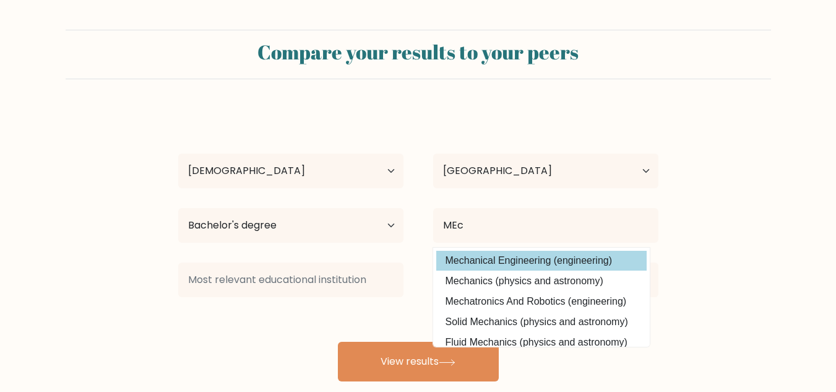
click at [549, 254] on option "Mechanical Engineering (engineering)" at bounding box center [541, 261] width 210 height 20
type input "Mechanical Engineering"
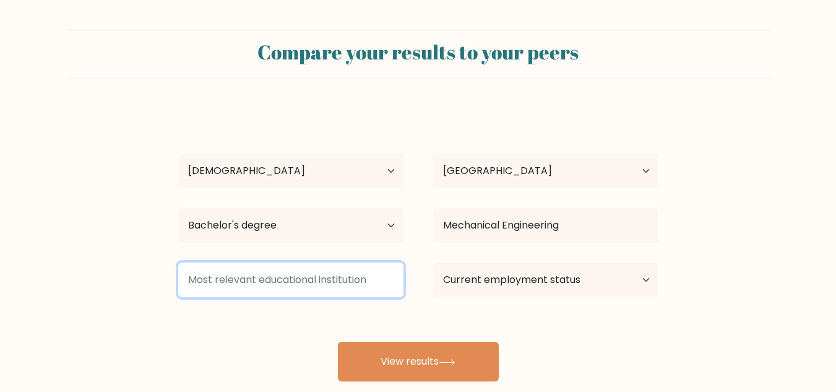
click at [336, 284] on input at bounding box center [290, 279] width 225 height 35
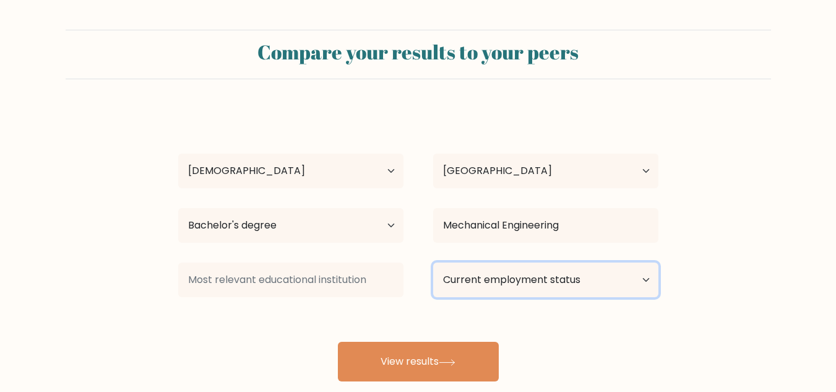
click at [506, 281] on select "Current employment status Employed Student Retired Other / prefer not to answer" at bounding box center [545, 279] width 225 height 35
select select "employed"
click at [433, 262] on select "Current employment status Employed Student Retired Other / prefer not to answer" at bounding box center [545, 279] width 225 height 35
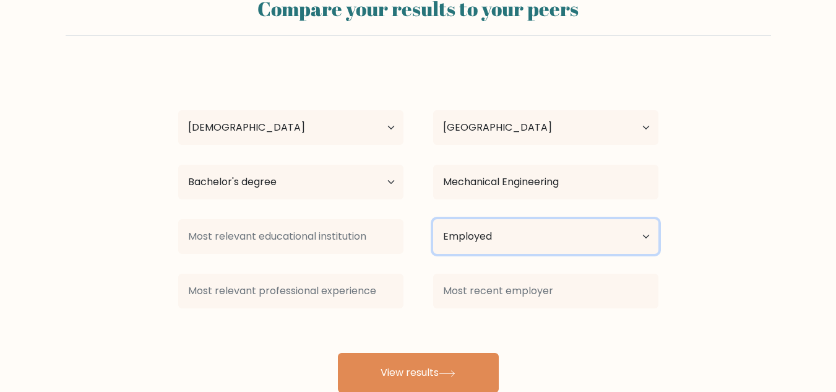
scroll to position [77, 0]
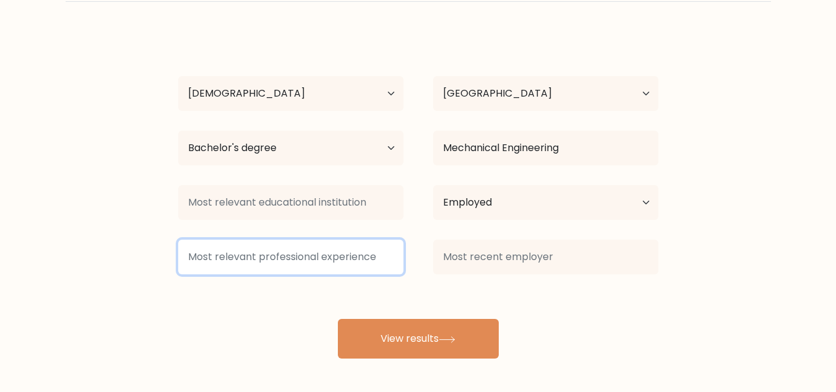
click at [317, 256] on input at bounding box center [290, 257] width 225 height 35
type input "7"
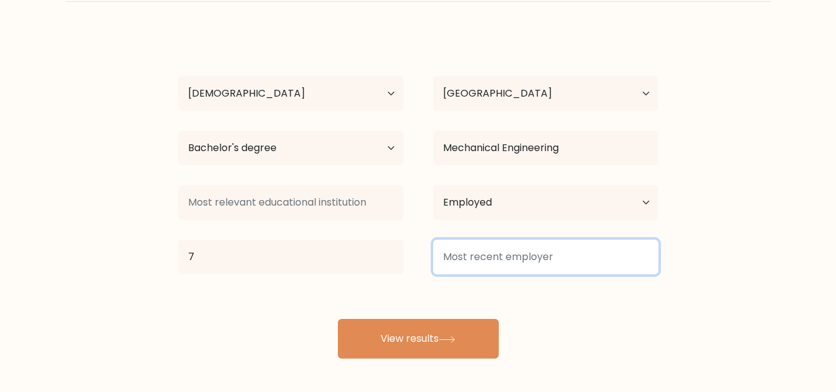
click at [521, 258] on input at bounding box center [545, 257] width 225 height 35
type input "2025"
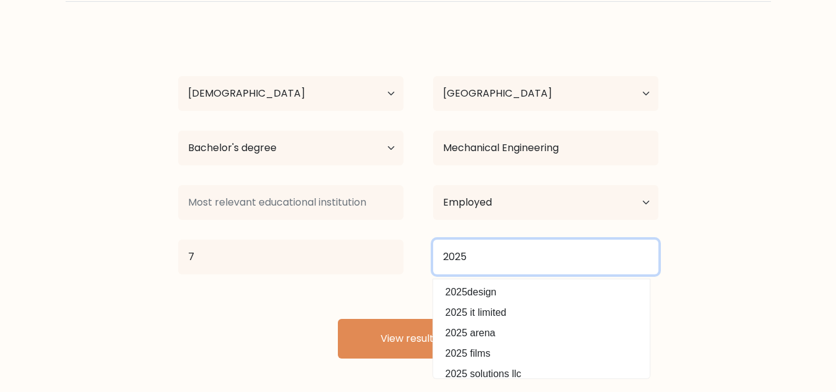
drag, startPoint x: 474, startPoint y: 253, endPoint x: 389, endPoint y: 243, distance: 86.0
click at [389, 243] on div "7 2025 2025design 2025 it limited 2025 arena 2025 films 2025 solutions llc 2025…" at bounding box center [418, 257] width 510 height 45
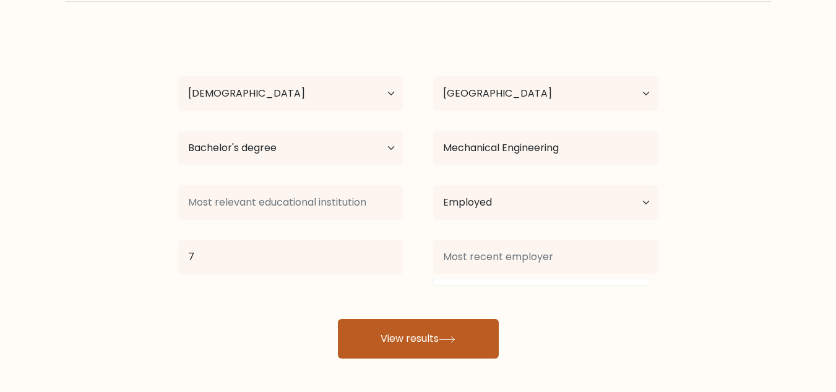
click at [468, 336] on button "View results" at bounding box center [418, 339] width 161 height 40
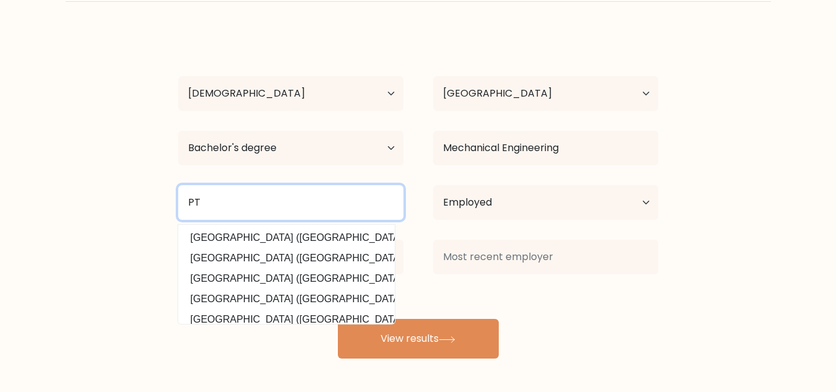
type input "P"
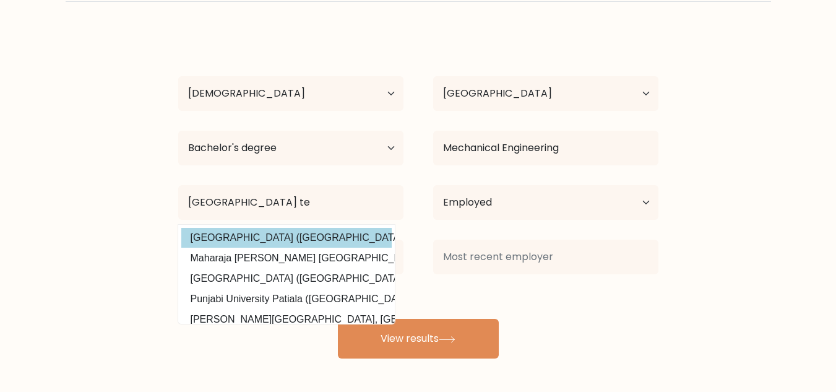
click at [332, 244] on option "Punjab Technical University (India)" at bounding box center [286, 238] width 210 height 20
type input "[GEOGRAPHIC_DATA]"
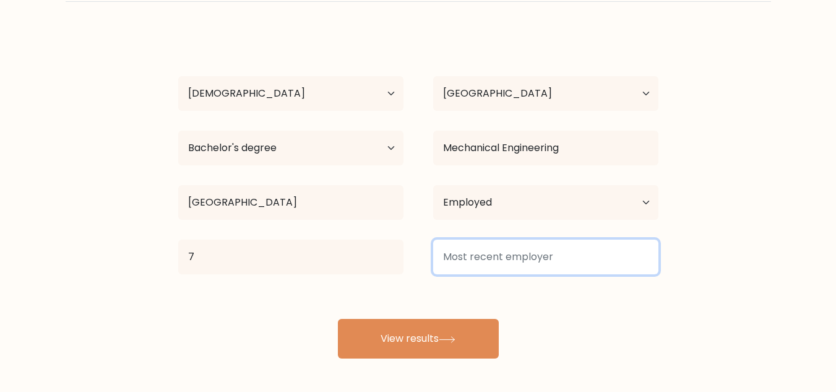
click at [481, 267] on input at bounding box center [545, 257] width 225 height 35
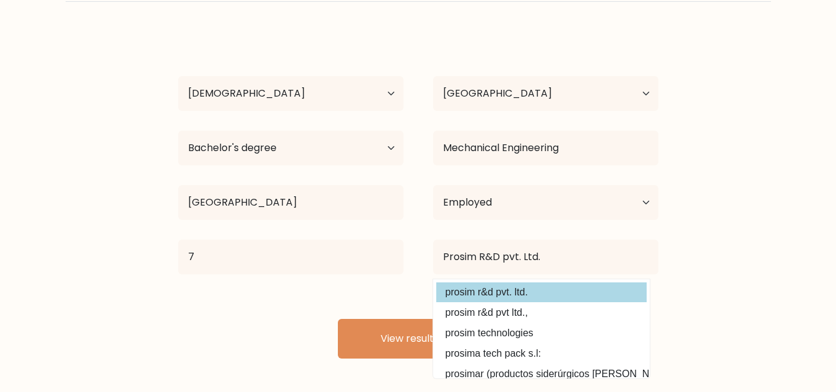
click at [478, 291] on option "prosim r&d pvt. ltd." at bounding box center [541, 292] width 210 height 20
type input "prosim r&d pvt. ltd."
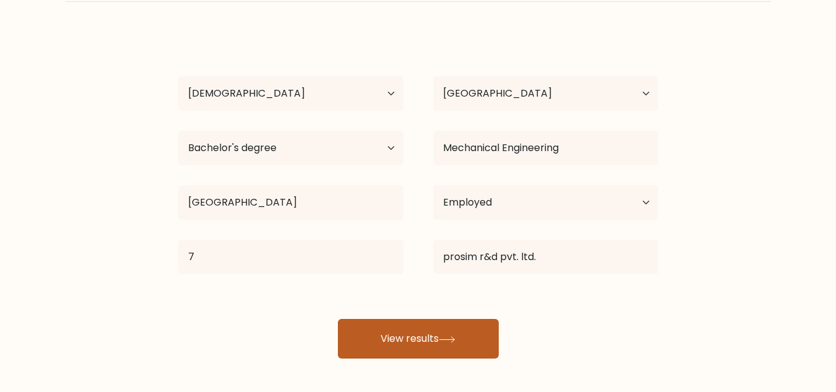
click at [430, 331] on button "View results" at bounding box center [418, 339] width 161 height 40
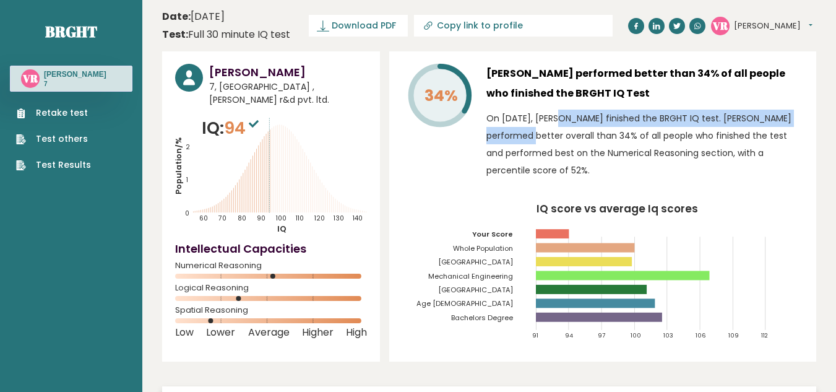
drag, startPoint x: 524, startPoint y: 121, endPoint x: 748, endPoint y: 121, distance: 224.0
click at [748, 121] on p "On [DATE], [PERSON_NAME] finished the BRGHT IQ test. [PERSON_NAME] performed be…" at bounding box center [644, 144] width 317 height 69
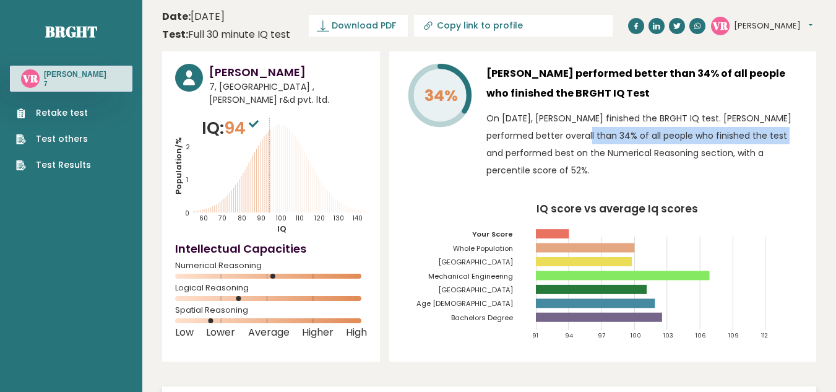
drag, startPoint x: 529, startPoint y: 139, endPoint x: 730, endPoint y: 139, distance: 200.5
click at [730, 139] on p "On [DATE], [PERSON_NAME] finished the BRGHT IQ test. [PERSON_NAME] performed be…" at bounding box center [644, 144] width 317 height 69
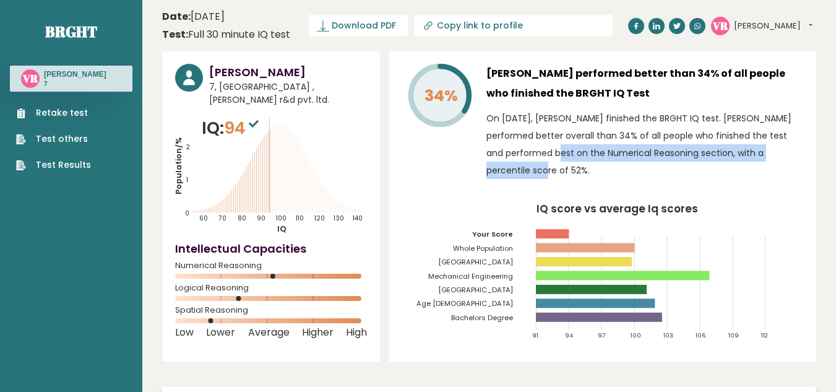
drag, startPoint x: 514, startPoint y: 153, endPoint x: 788, endPoint y: 153, distance: 274.2
click at [788, 153] on p "On [DATE], [PERSON_NAME] finished the BRGHT IQ test. [PERSON_NAME] performed be…" at bounding box center [644, 144] width 317 height 69
drag, startPoint x: 548, startPoint y: 168, endPoint x: 601, endPoint y: 170, distance: 52.6
click at [601, 170] on p "On [DATE], [PERSON_NAME] finished the BRGHT IQ test. [PERSON_NAME] performed be…" at bounding box center [644, 144] width 317 height 69
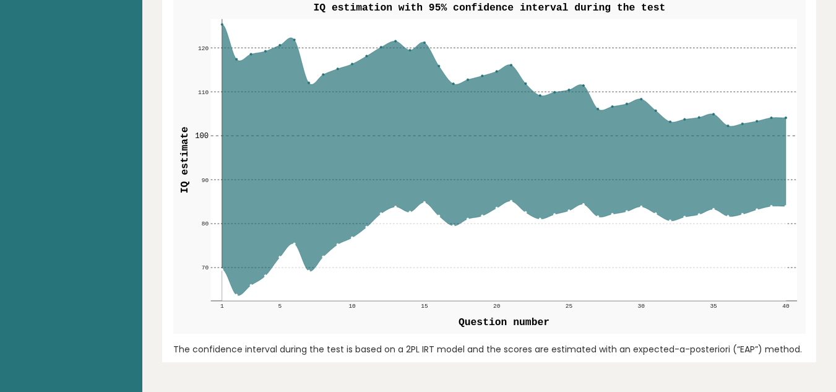
scroll to position [1547, 0]
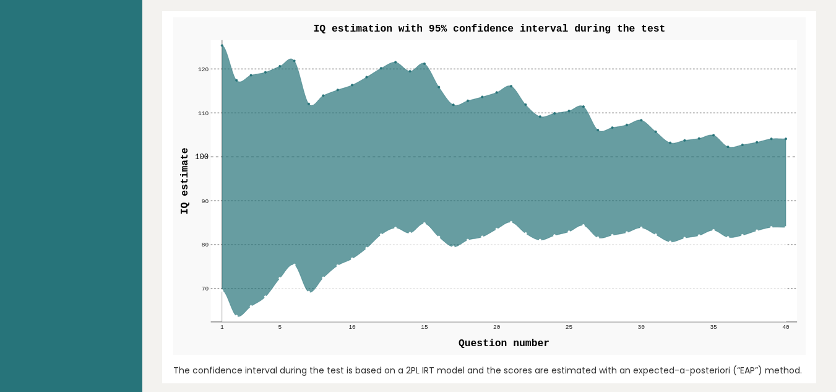
drag, startPoint x: 642, startPoint y: 255, endPoint x: 738, endPoint y: 249, distance: 96.1
drag, startPoint x: 663, startPoint y: 249, endPoint x: 645, endPoint y: 247, distance: 18.7
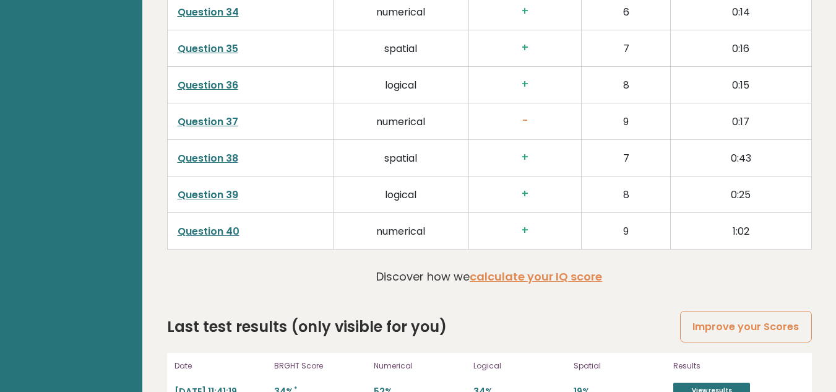
scroll to position [3262, 0]
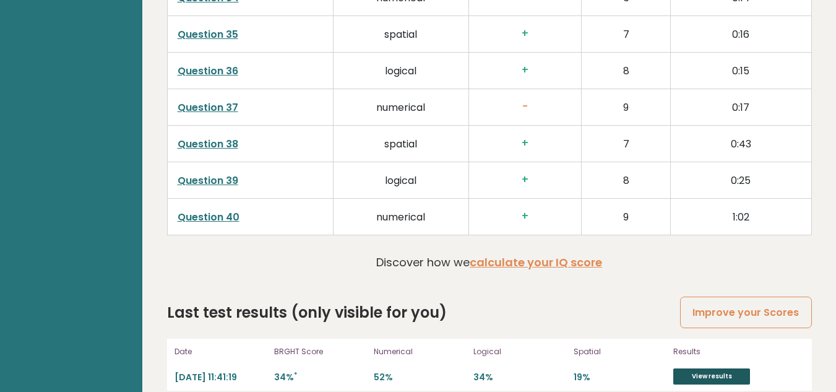
click at [689, 368] on link "View results" at bounding box center [711, 376] width 77 height 16
